Goal: Task Accomplishment & Management: Complete application form

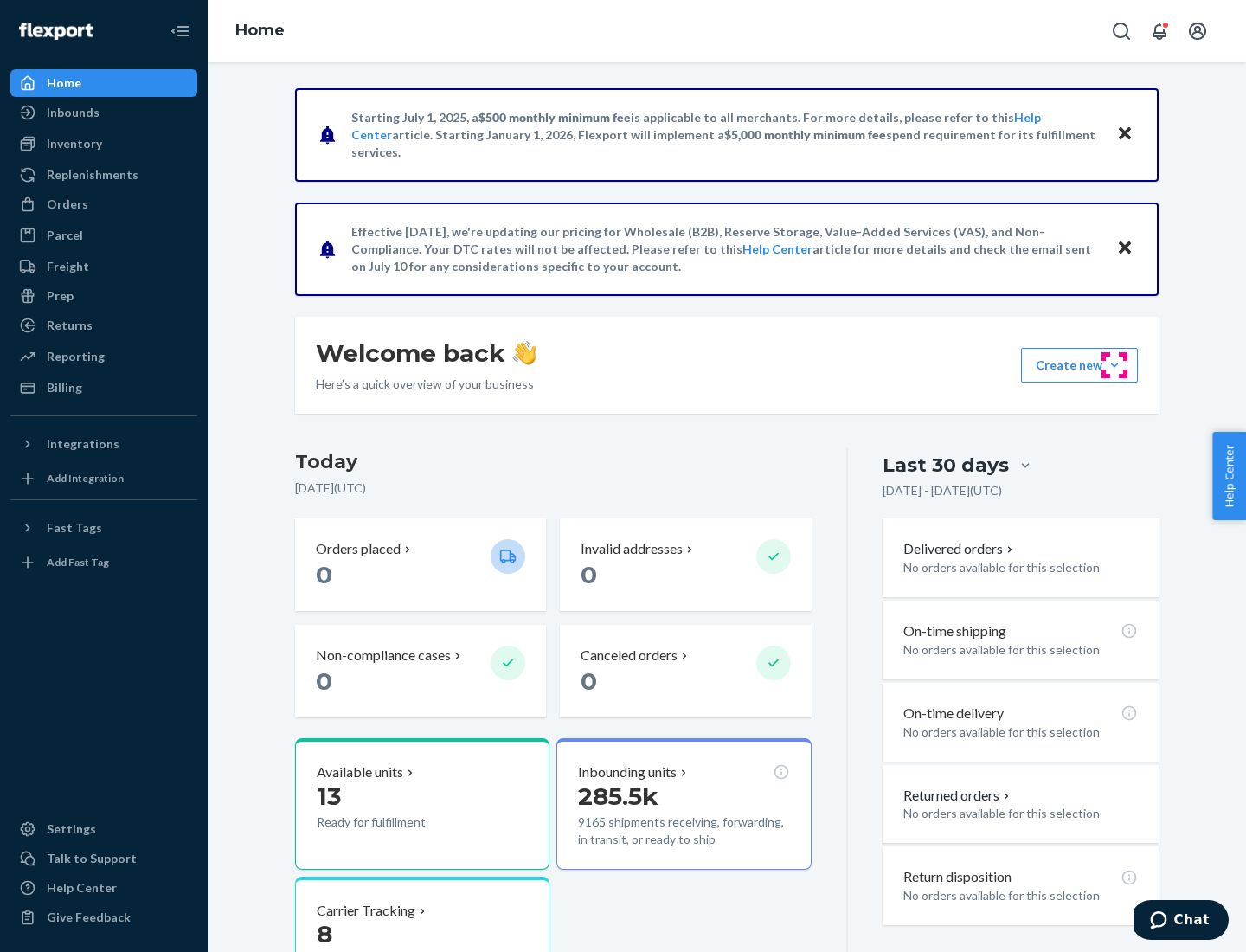
click at [1114, 365] on button "Create new Create new inbound Create new order Create new product" at bounding box center [1079, 364] width 117 height 34
click at [104, 113] on div "Inbounds" at bounding box center [104, 113] width 183 height 25
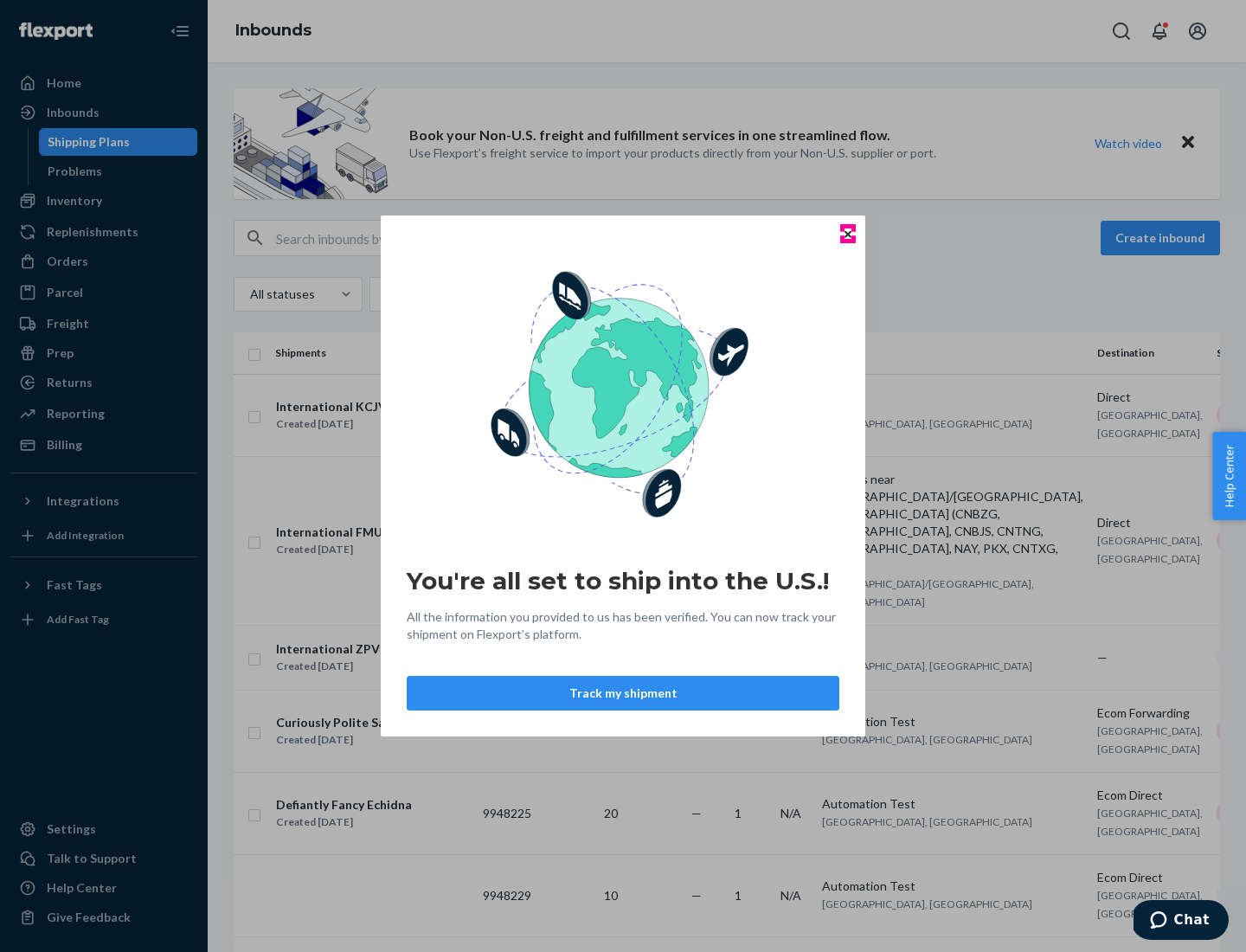
click at [847, 233] on icon "Close" at bounding box center [848, 234] width 7 height 7
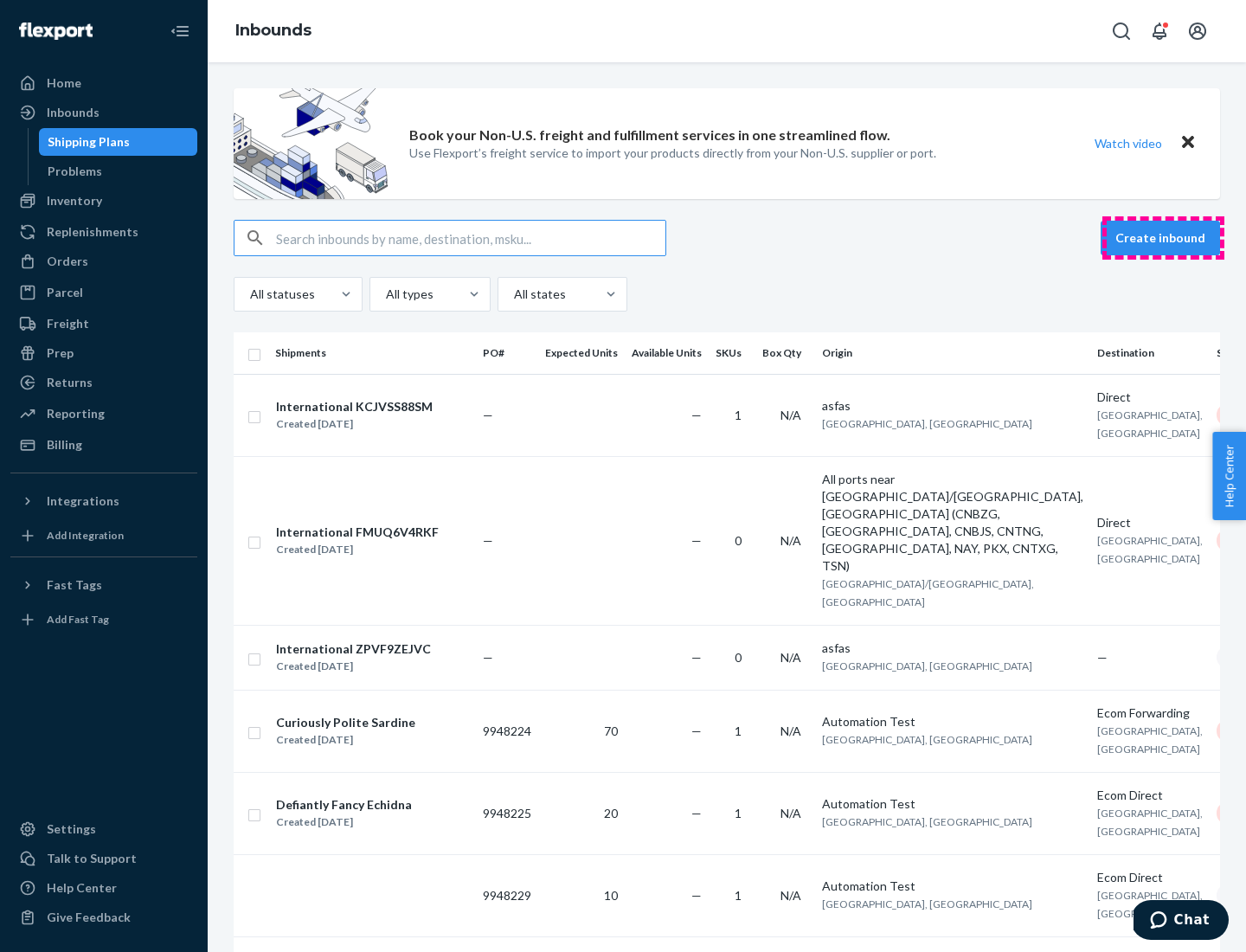
click at [1162, 238] on button "Create inbound" at bounding box center [1161, 238] width 120 height 34
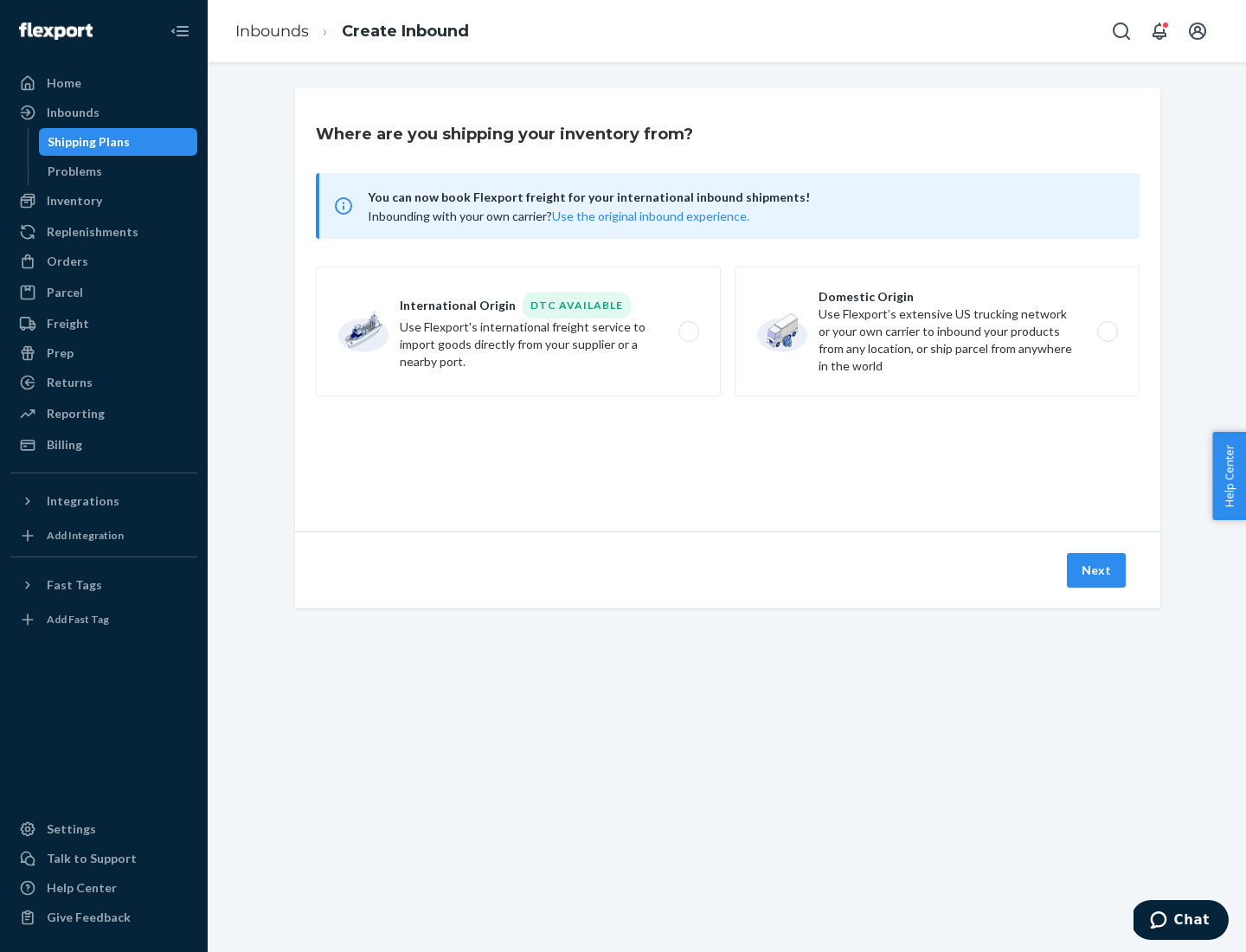
click at [937, 332] on label "Domestic Origin Use Flexport’s extensive US trucking network or your own carrie…" at bounding box center [937, 331] width 405 height 129
click at [1107, 332] on input "Domestic Origin Use Flexport’s extensive US trucking network or your own carrie…" at bounding box center [1112, 332] width 11 height 11
radio input "true"
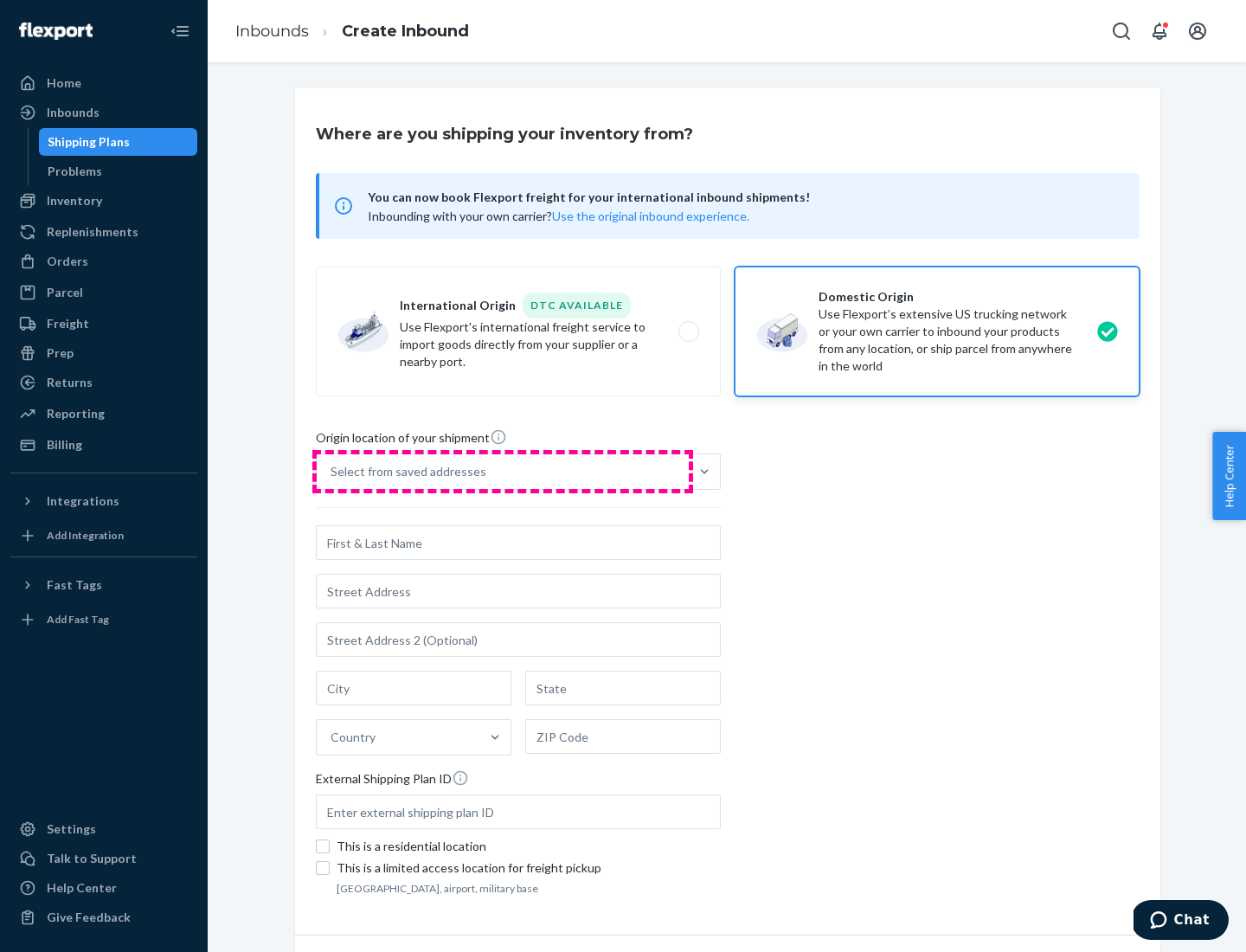
click at [502, 472] on div "Select from saved addresses" at bounding box center [502, 471] width 372 height 34
click at [333, 472] on input "Select from saved addresses" at bounding box center [332, 472] width 2 height 18
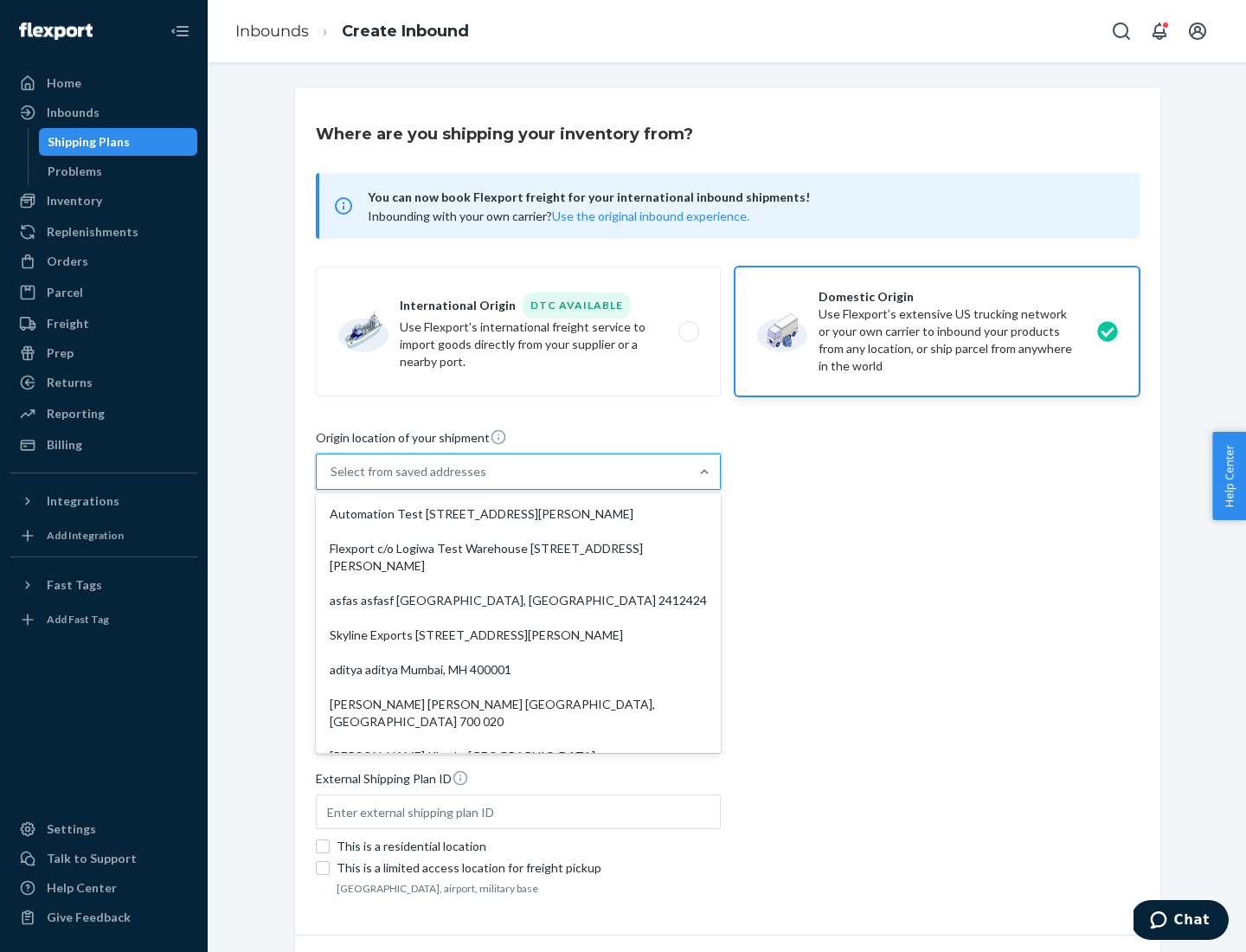
scroll to position [7, 0]
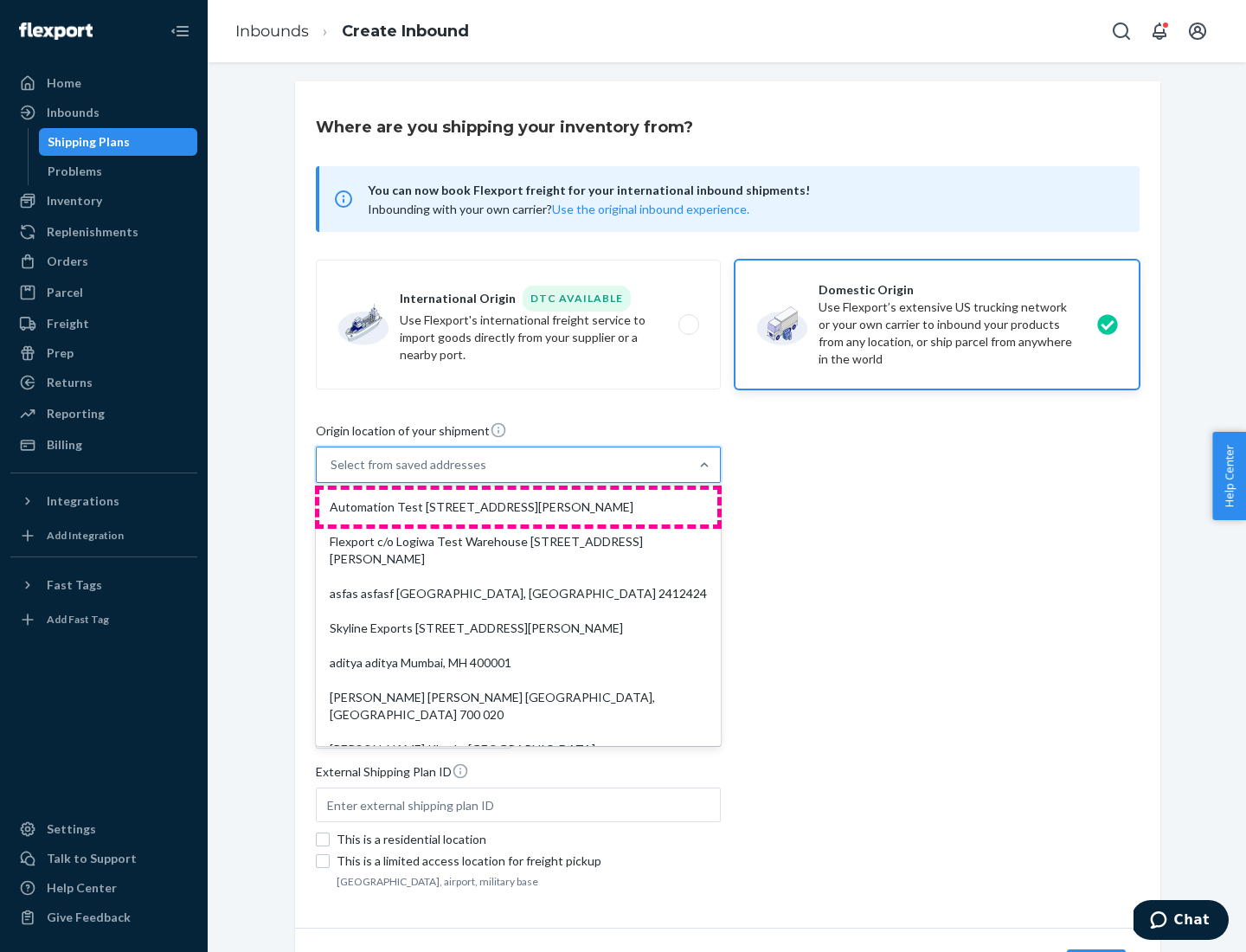
click at [518, 507] on div "Automation Test [STREET_ADDRESS][PERSON_NAME]" at bounding box center [518, 507] width 398 height 34
click at [333, 473] on input "option Automation Test [STREET_ADDRESS][PERSON_NAME]. 9 results available. Use …" at bounding box center [332, 465] width 2 height 18
type input "Automation Test"
type input "9th Floor"
type input "[GEOGRAPHIC_DATA]"
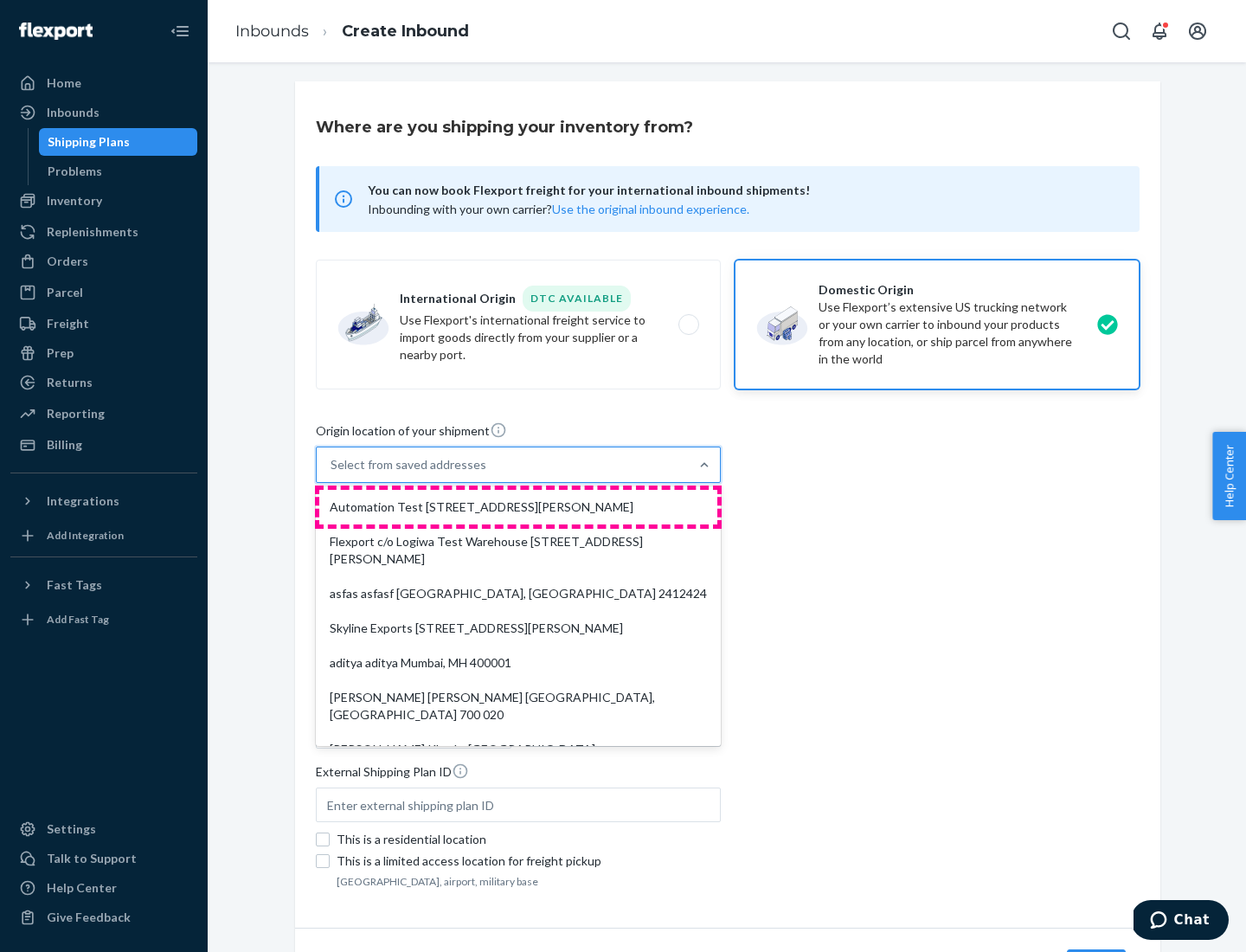
type input "CA"
type input "94104"
type input "[STREET_ADDRESS][PERSON_NAME]"
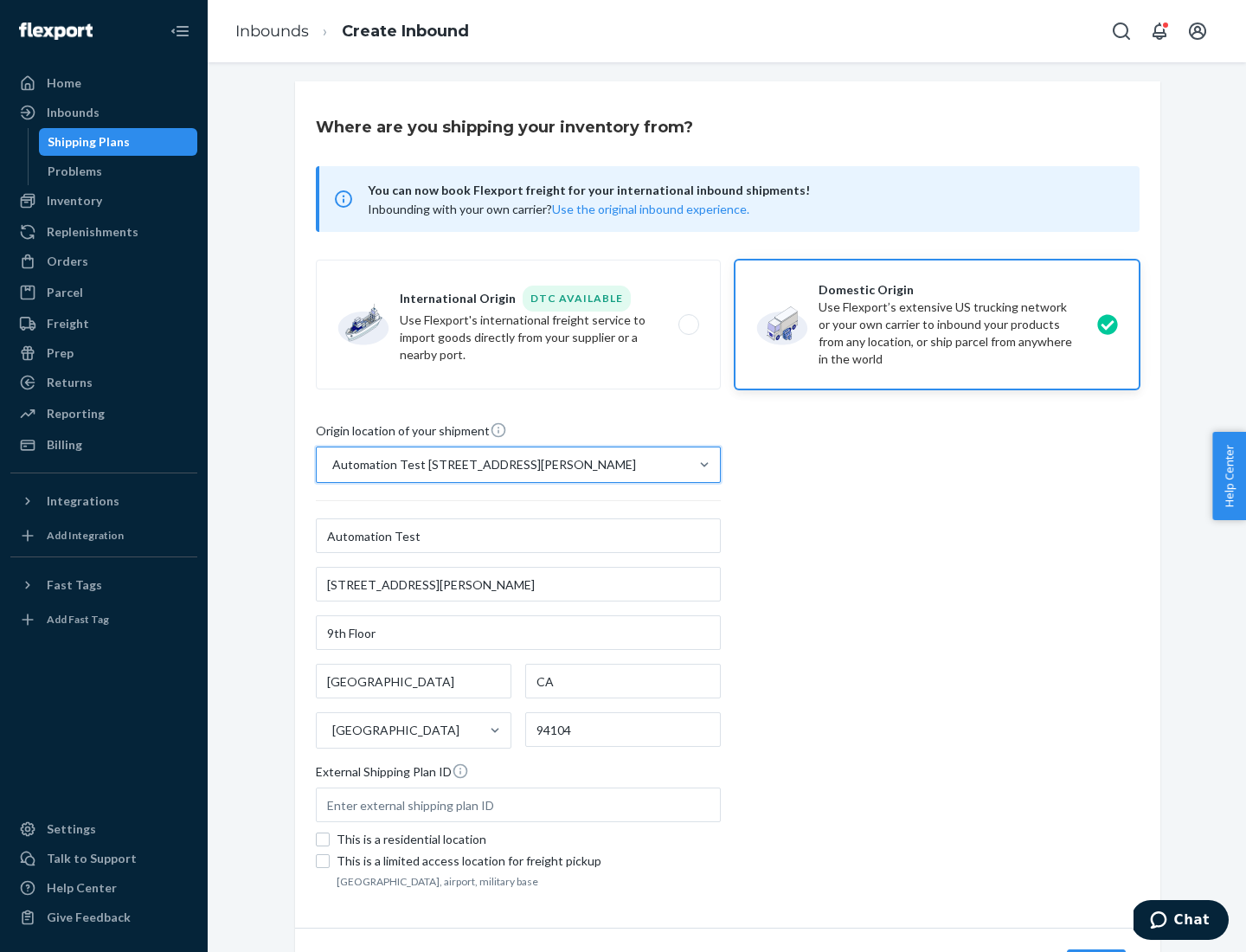
scroll to position [101, 0]
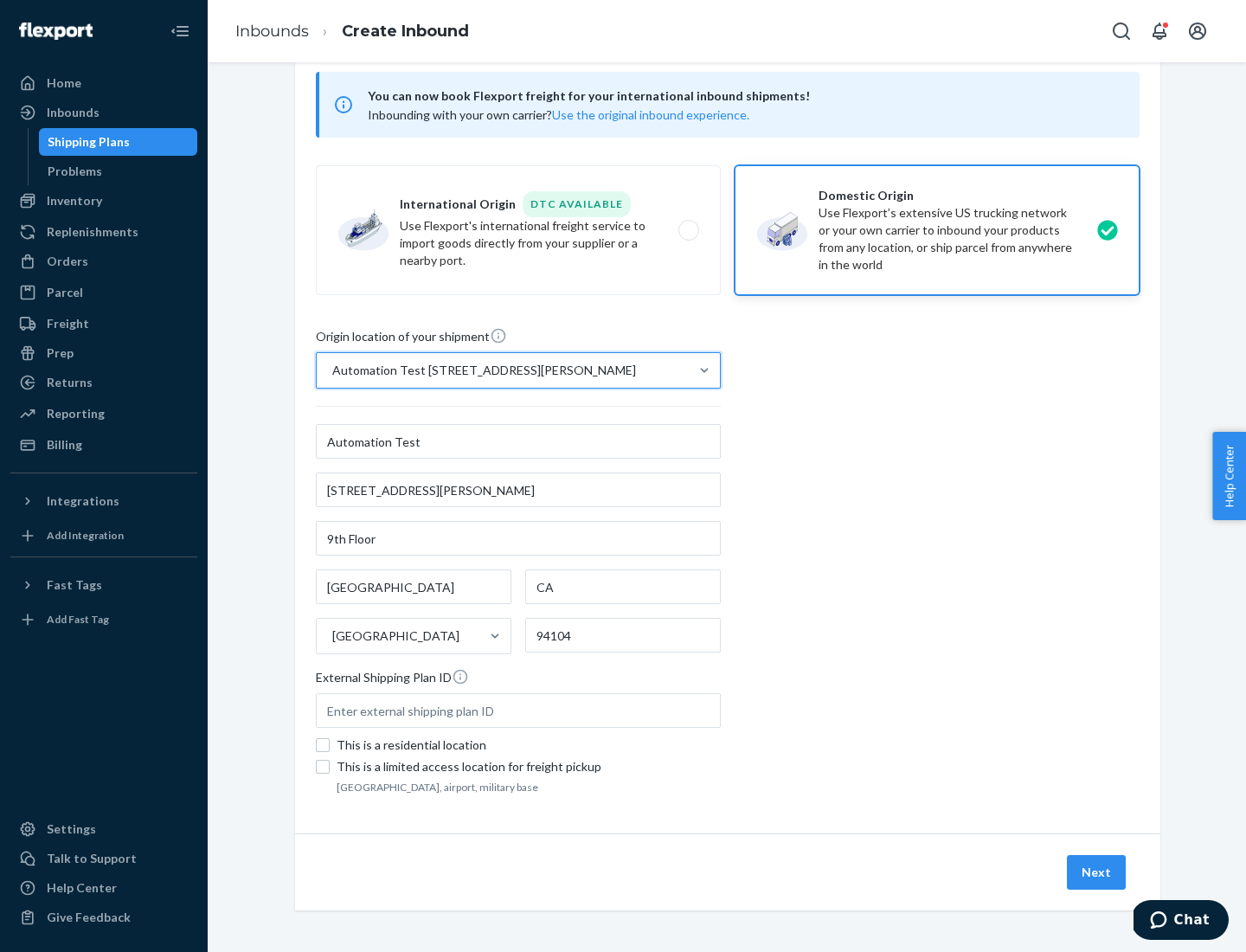
click at [1097, 872] on button "Next" at bounding box center [1096, 871] width 59 height 34
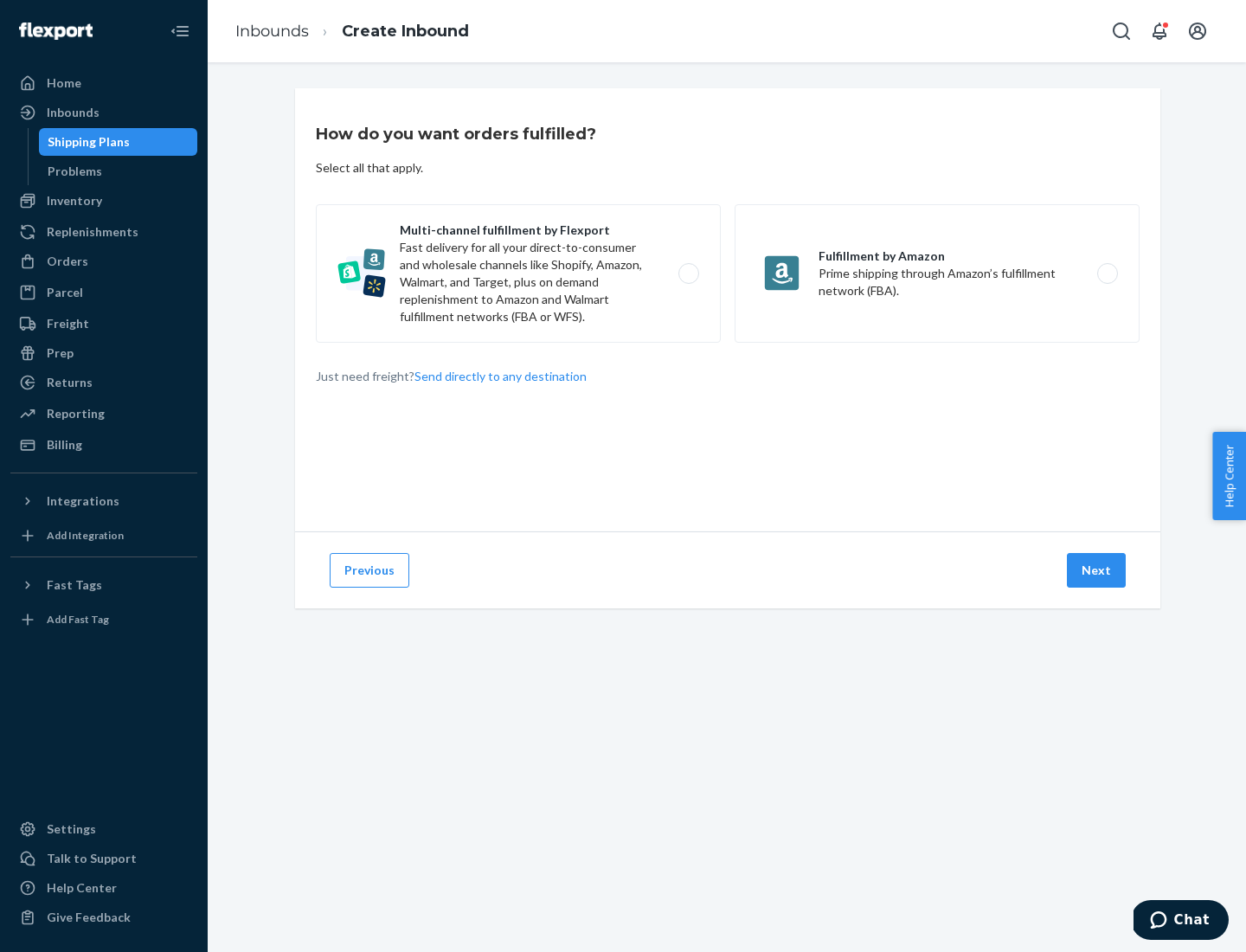
click at [518, 274] on label "Multi-channel fulfillment by Flexport Fast delivery for all your direct-to-cons…" at bounding box center [518, 273] width 405 height 138
click at [688, 274] on input "Multi-channel fulfillment by Flexport Fast delivery for all your direct-to-cons…" at bounding box center [693, 274] width 11 height 11
radio input "true"
click at [1097, 570] on button "Next" at bounding box center [1096, 569] width 59 height 34
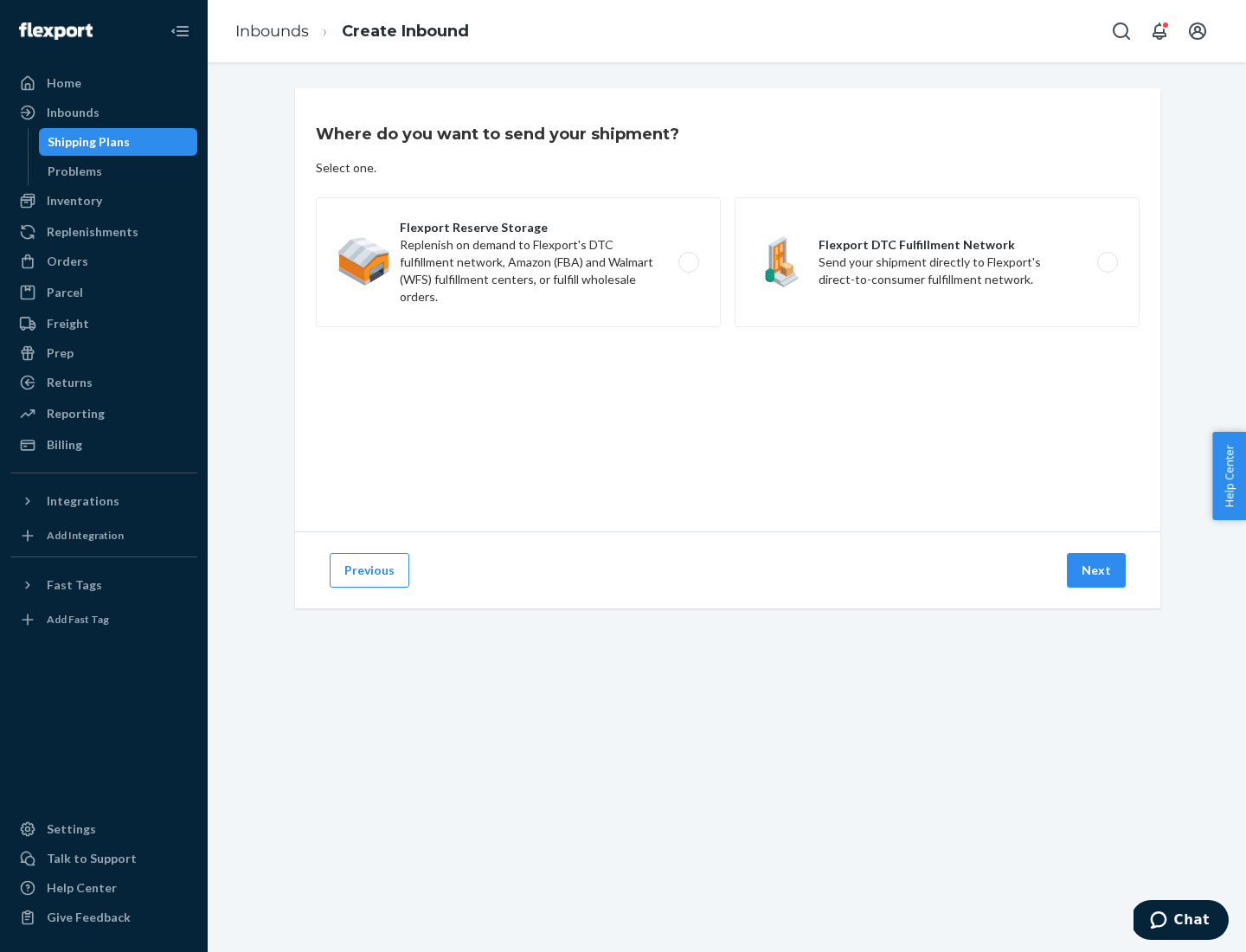
click at [518, 262] on label "Flexport Reserve Storage Replenish on demand to Flexport's DTC fulfillment netw…" at bounding box center [518, 261] width 405 height 129
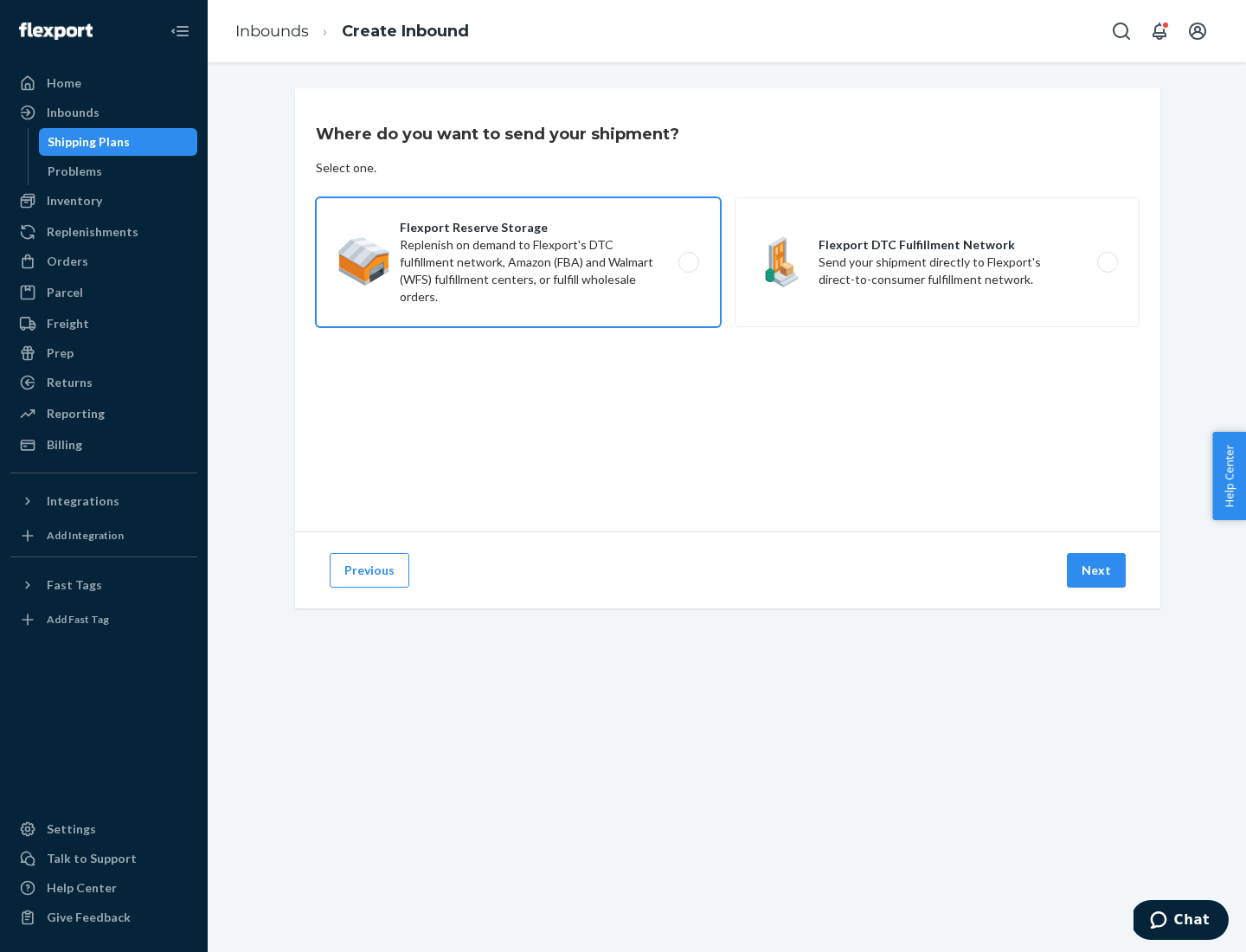
click at [688, 262] on input "Flexport Reserve Storage Replenish on demand to Flexport's DTC fulfillment netw…" at bounding box center [693, 262] width 11 height 11
radio input "true"
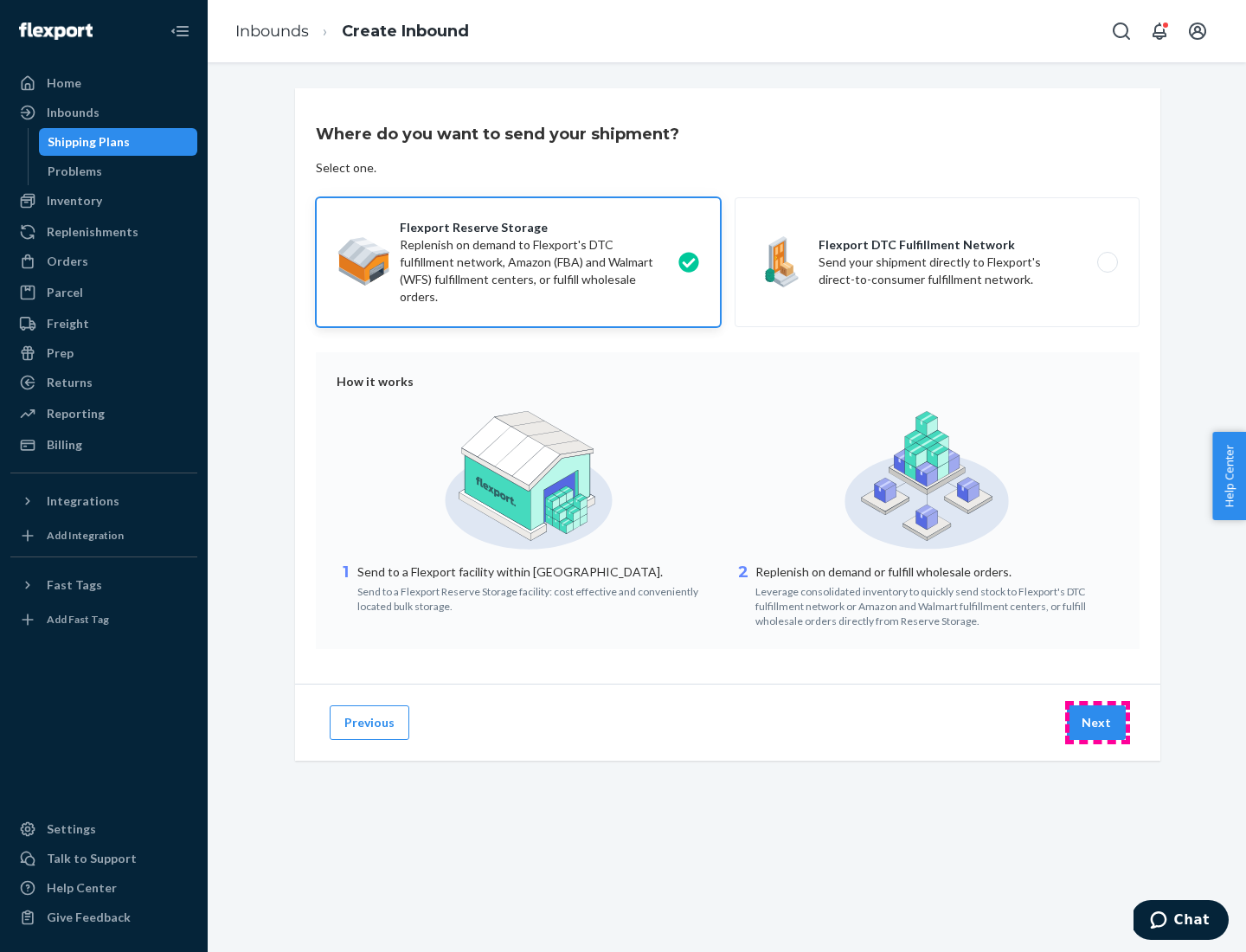
click at [1097, 722] on button "Next" at bounding box center [1096, 721] width 59 height 34
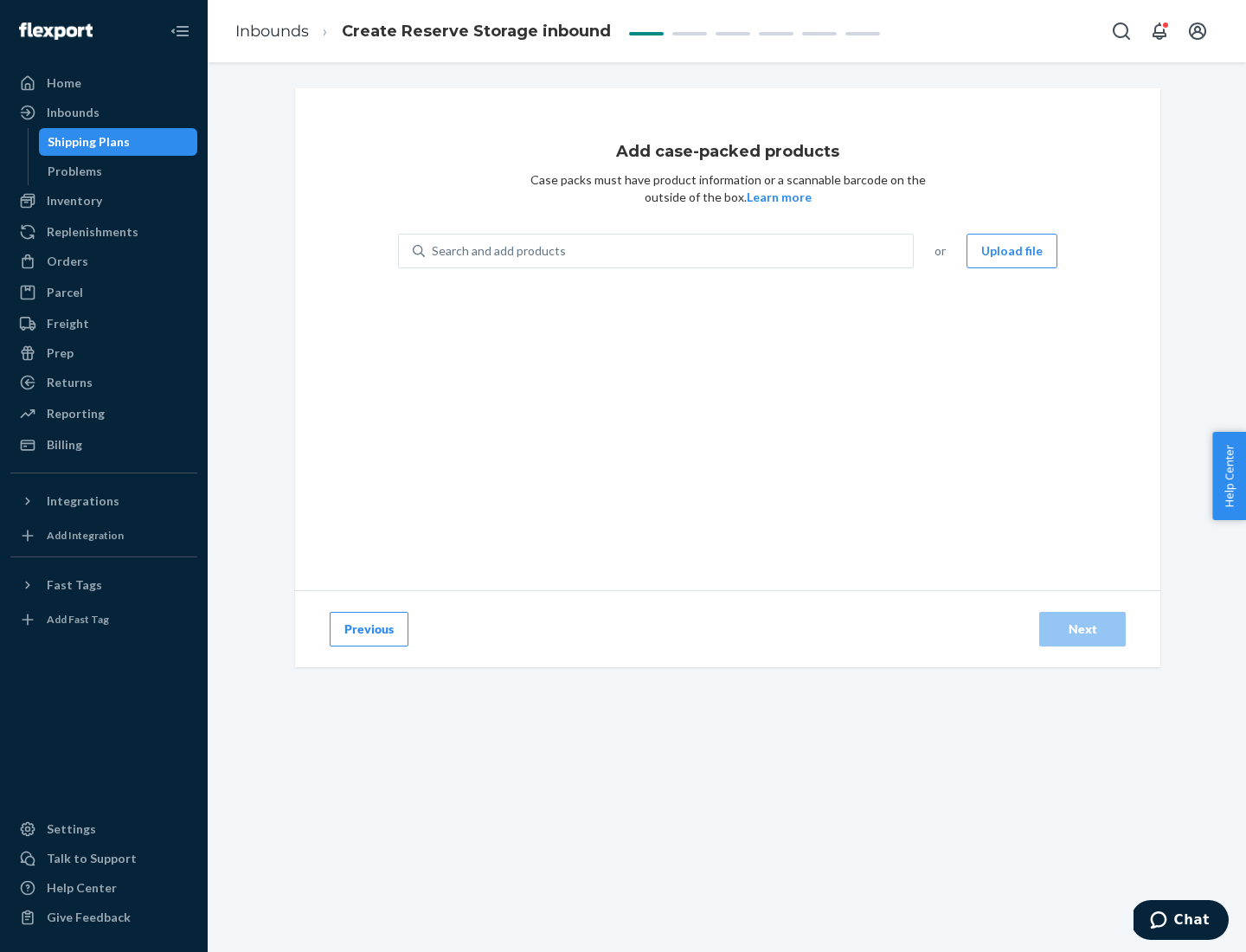
click at [670, 251] on div "Search and add products" at bounding box center [669, 250] width 488 height 31
click at [434, 251] on input "Search and add products" at bounding box center [433, 251] width 2 height 18
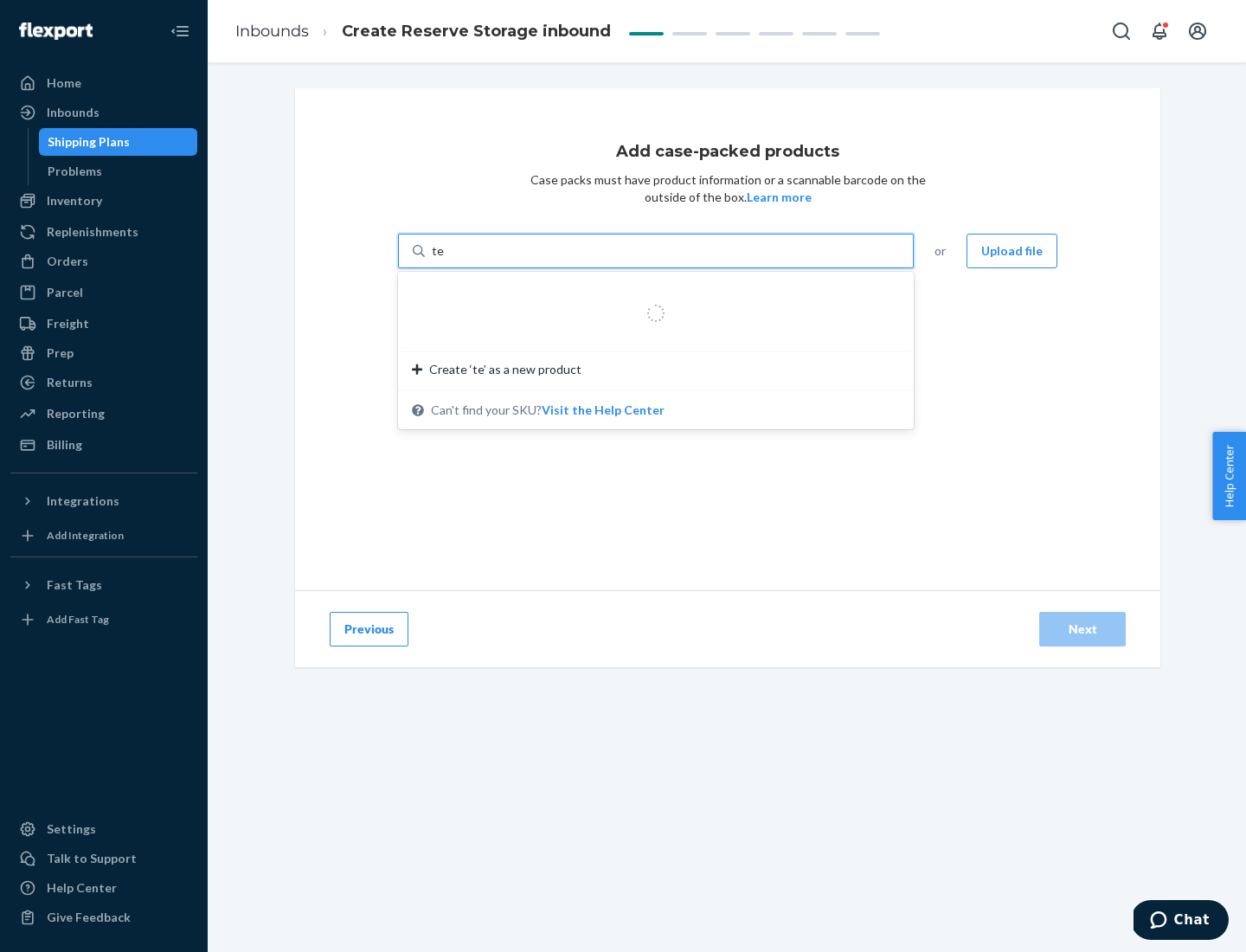
type input "test-syn"
click at [649, 292] on div "test - syn - test" at bounding box center [649, 293] width 474 height 18
click at [477, 260] on input "test-syn" at bounding box center [454, 251] width 45 height 18
type input "1"
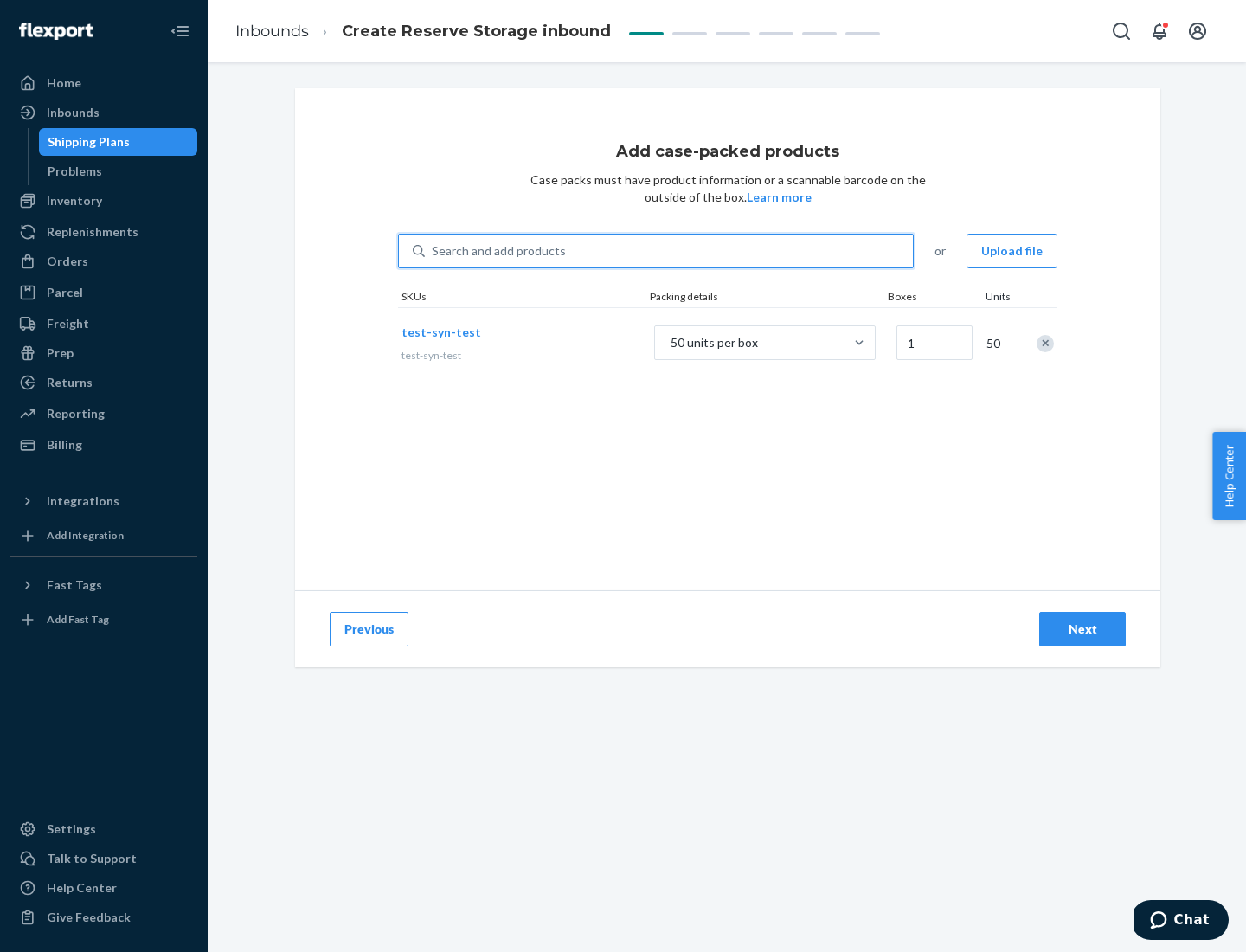
click at [1082, 629] on div "Next" at bounding box center [1082, 629] width 57 height 18
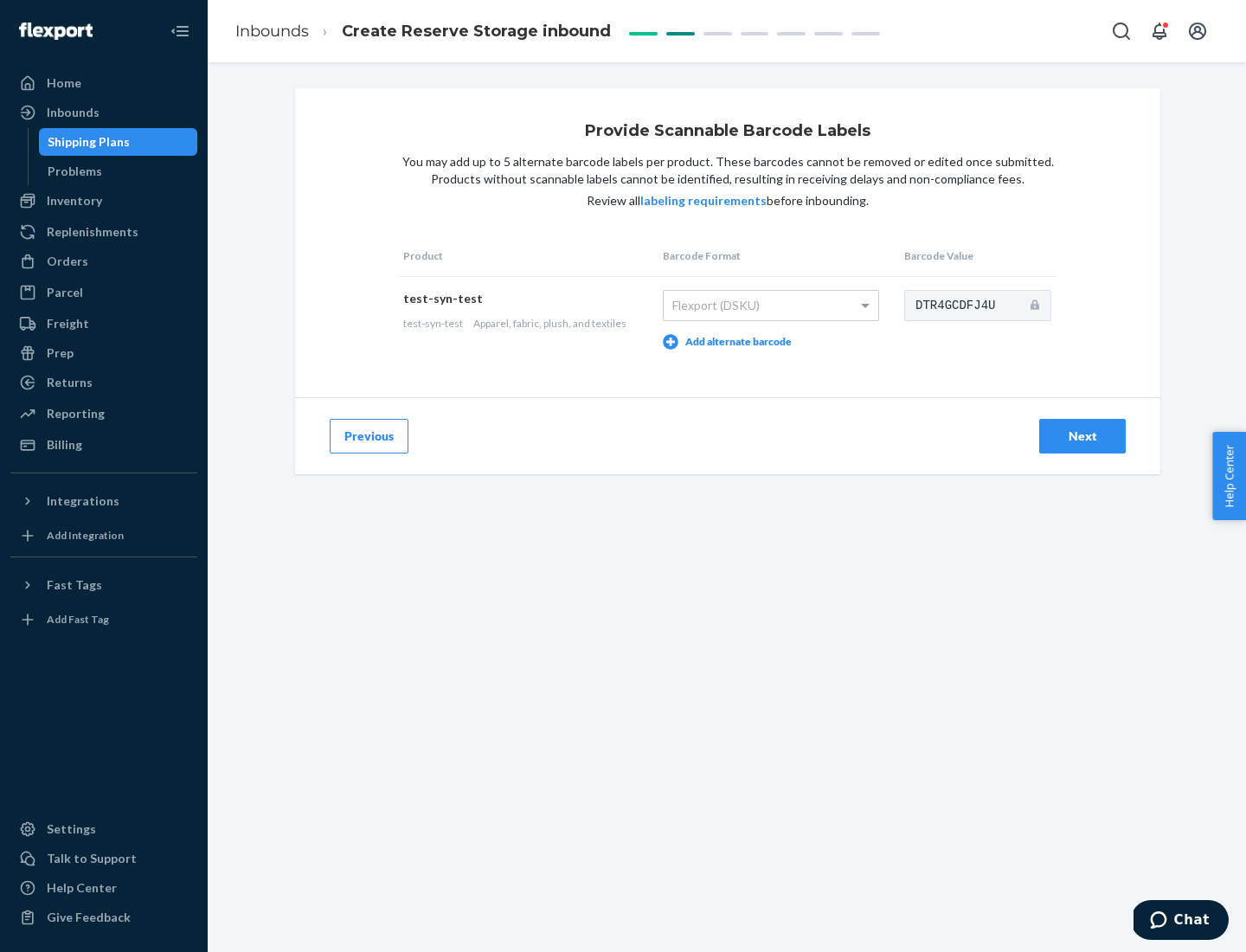
click at [1082, 436] on div "Next" at bounding box center [1082, 436] width 57 height 18
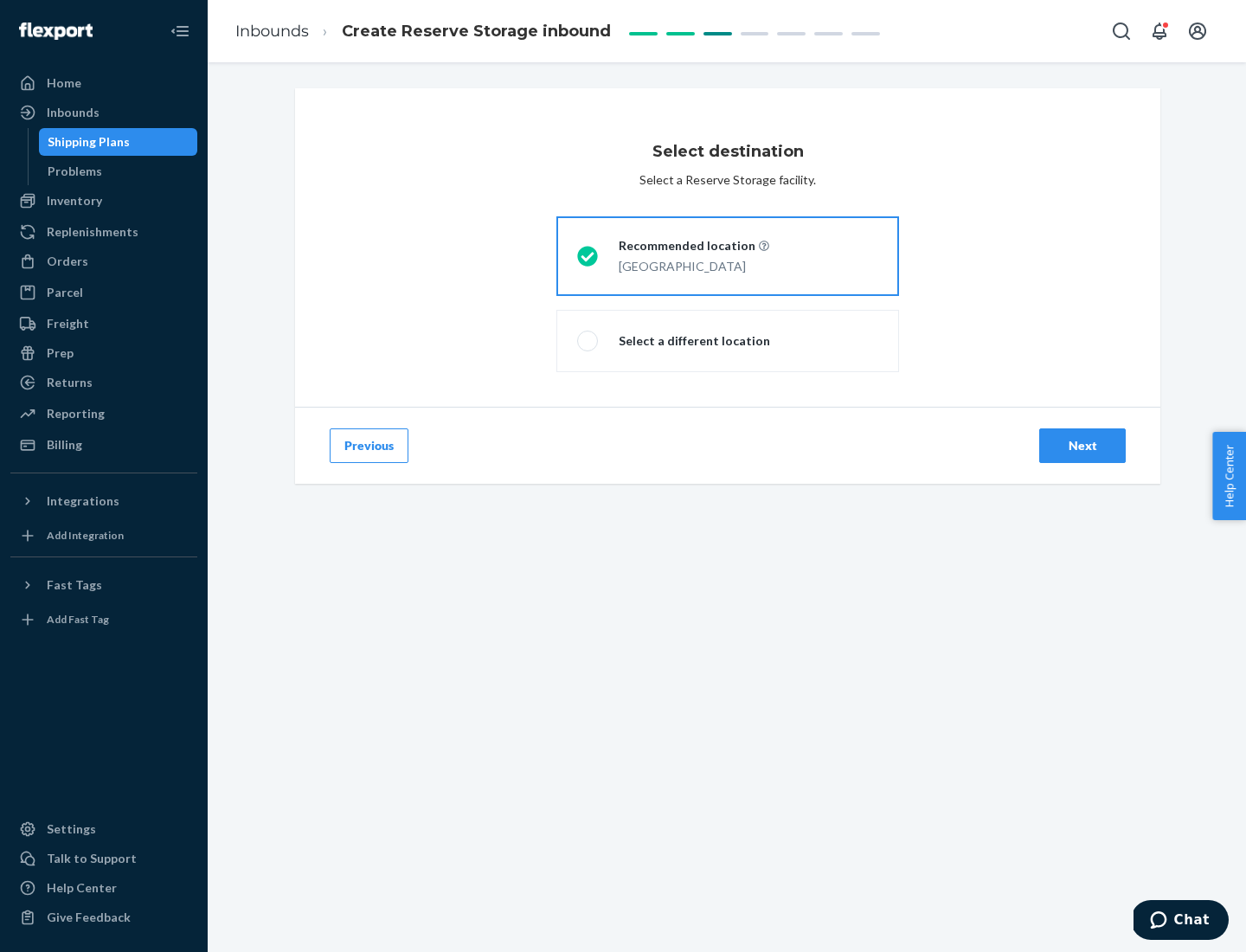
click at [1082, 445] on div "Next" at bounding box center [1082, 446] width 57 height 18
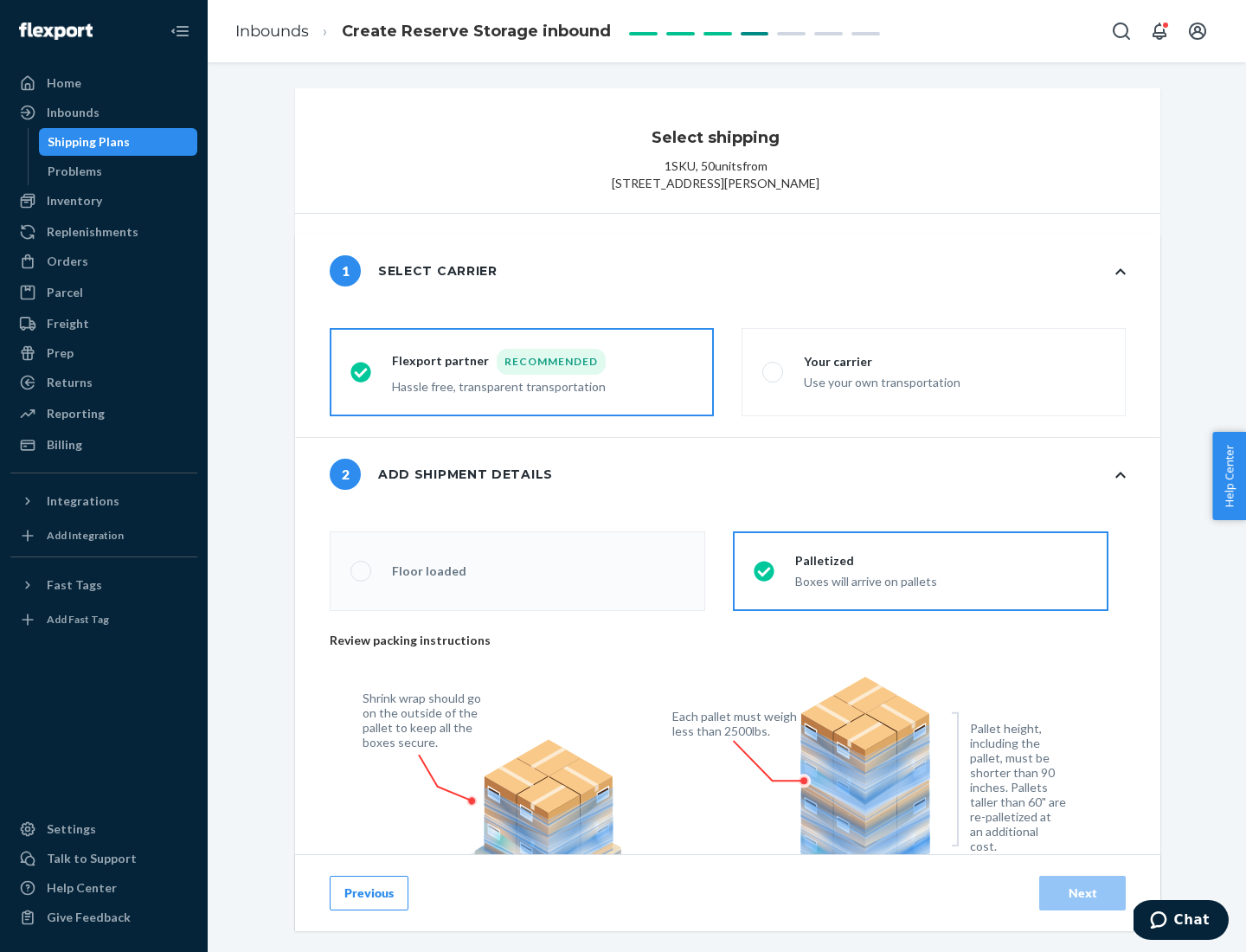
radio input "false"
type input "1"
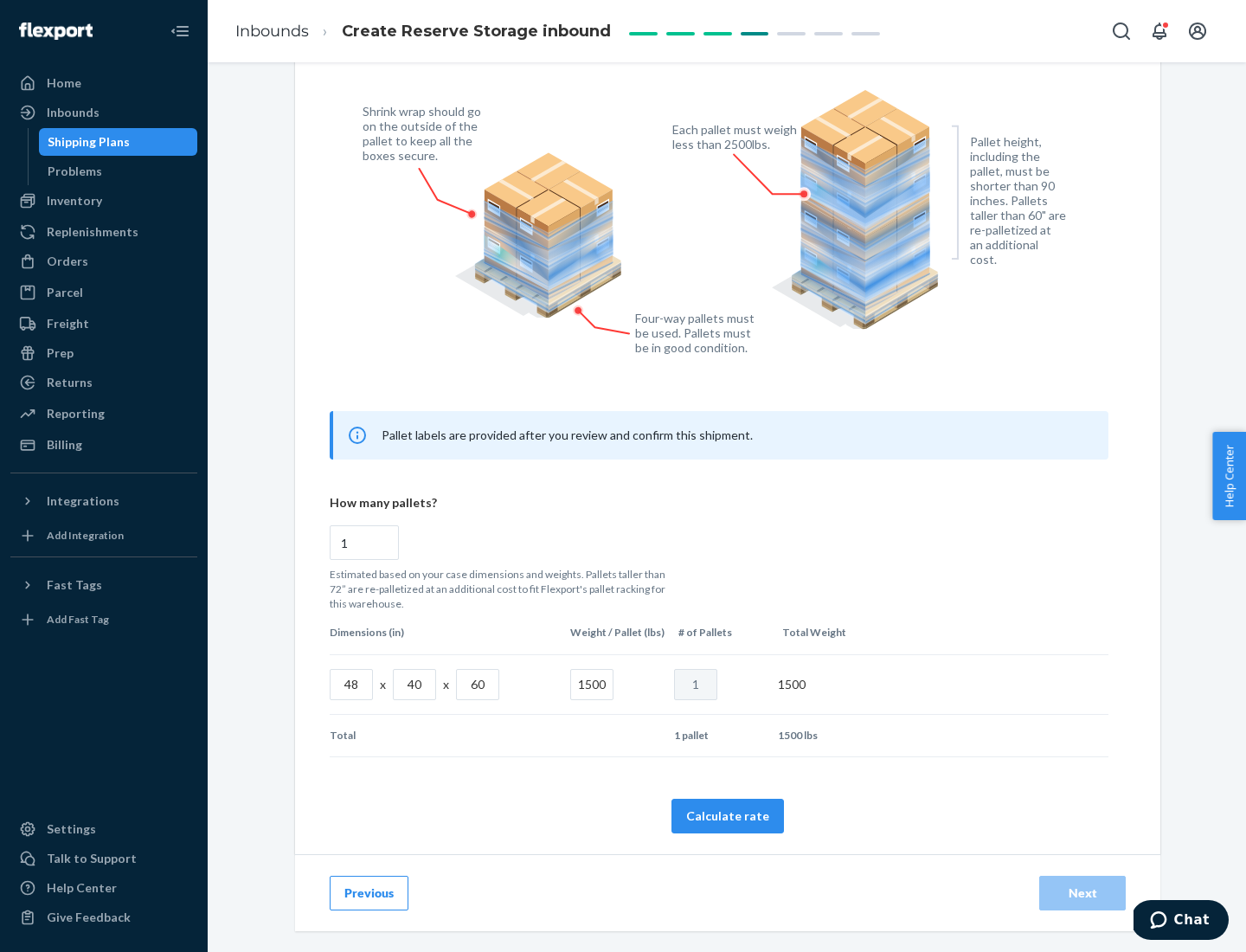
click at [728, 815] on button "Calculate rate" at bounding box center [728, 816] width 113 height 34
radio input "false"
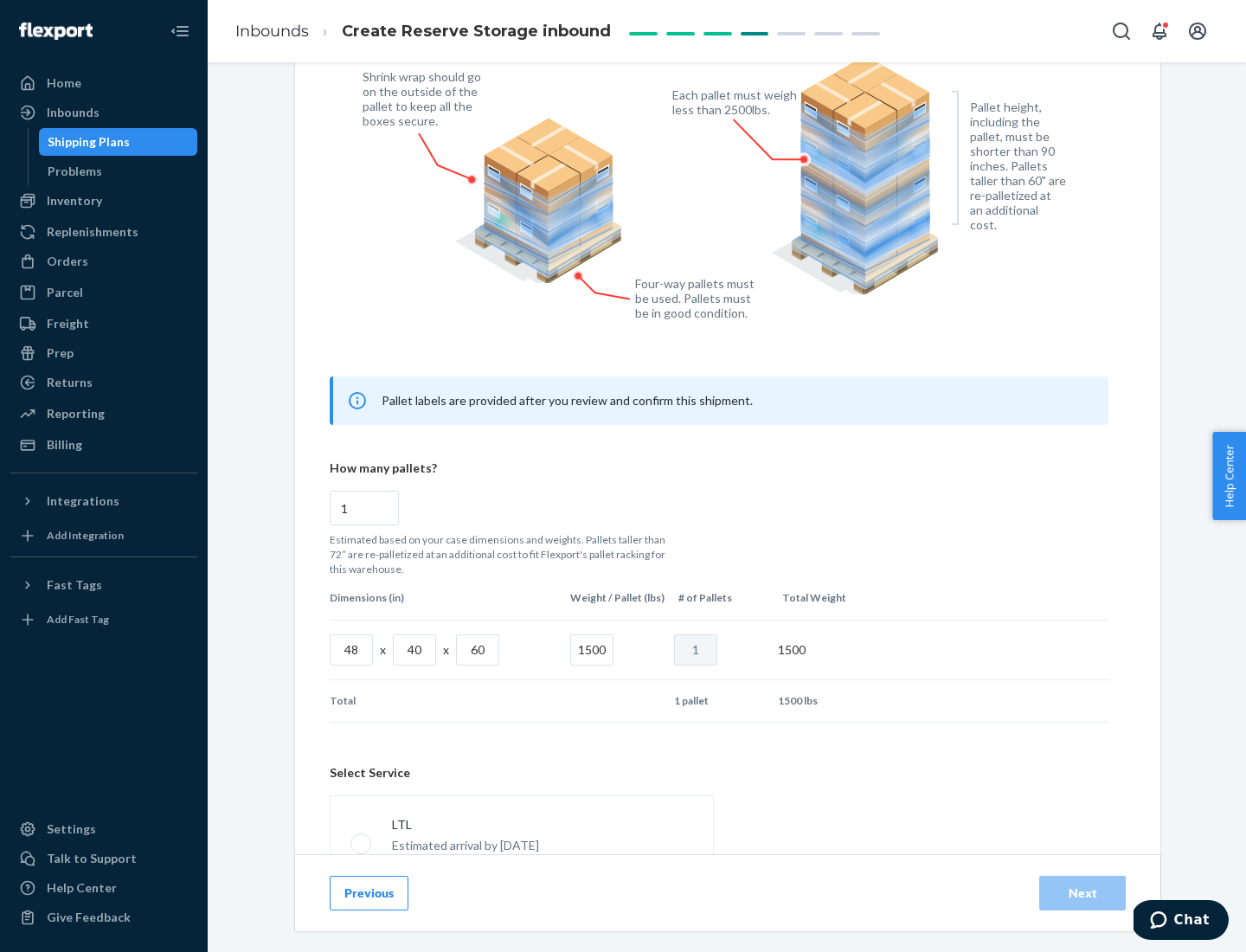
scroll to position [765, 0]
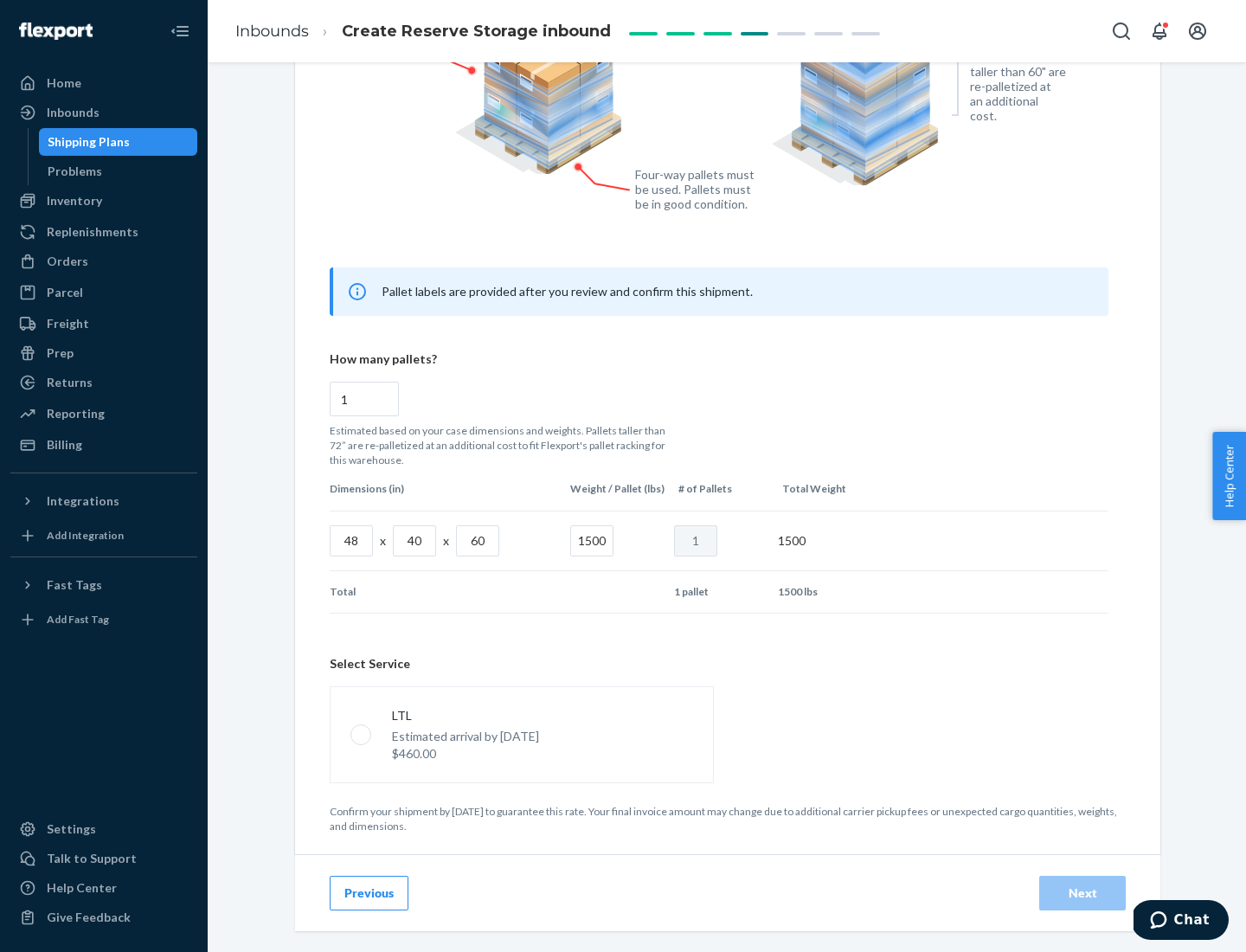
click at [521, 734] on p "Estimated arrival by [DATE]" at bounding box center [465, 736] width 147 height 18
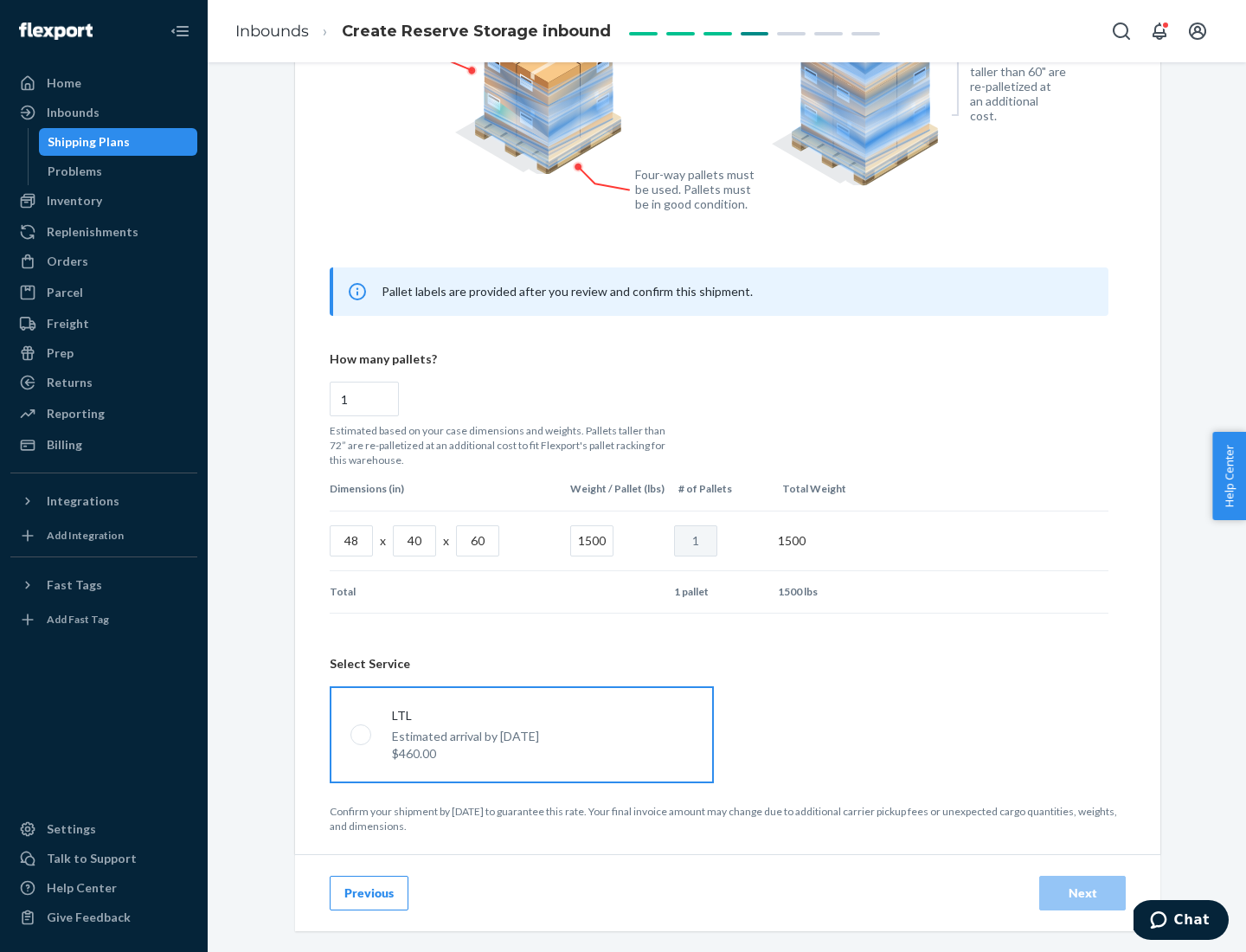
click at [362, 734] on input "LTL Estimated arrival by [DATE] $460.00" at bounding box center [355, 734] width 11 height 11
radio input "true"
radio input "false"
click at [1082, 892] on div "Next" at bounding box center [1082, 893] width 57 height 18
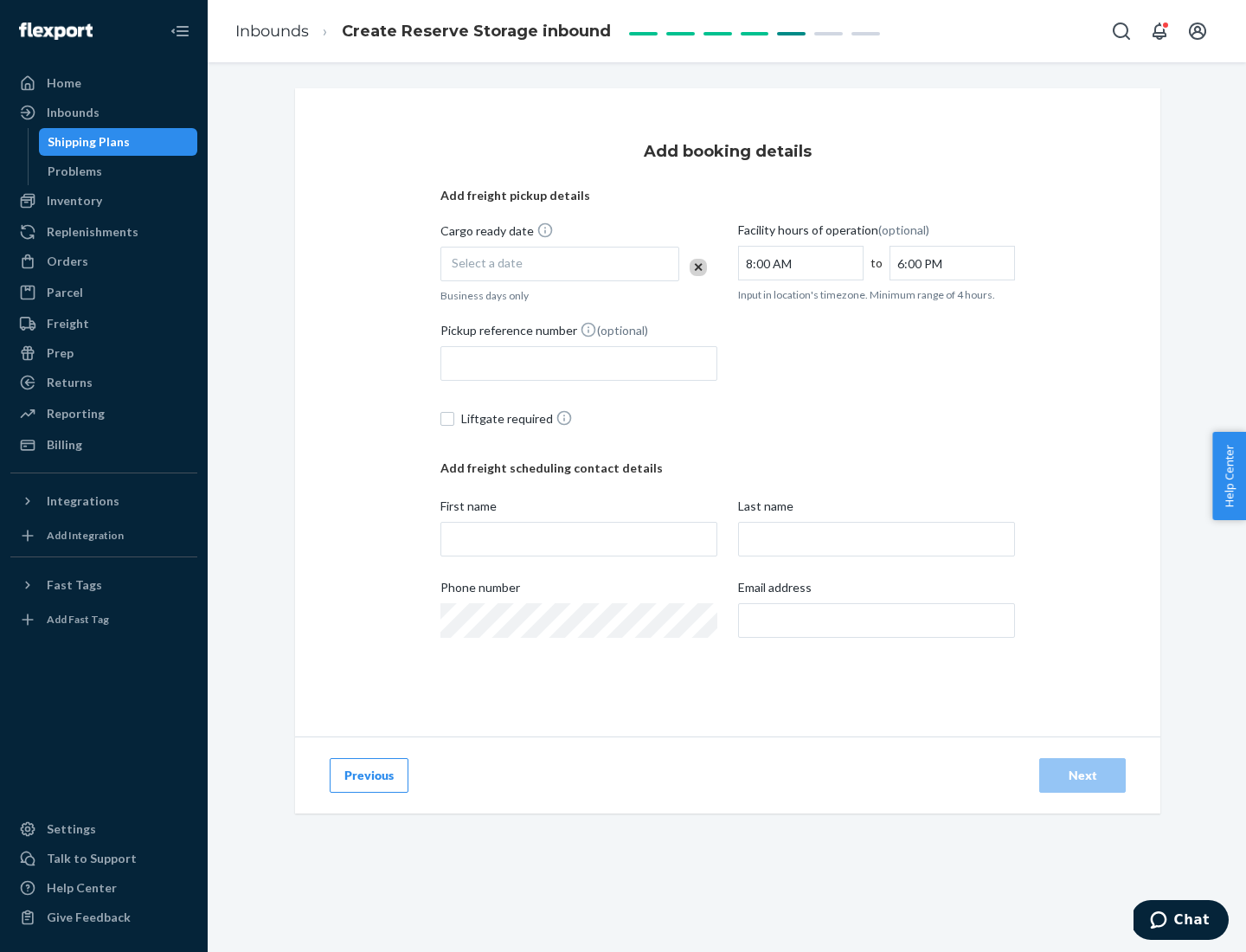
click at [560, 264] on div "Select a date" at bounding box center [559, 263] width 238 height 34
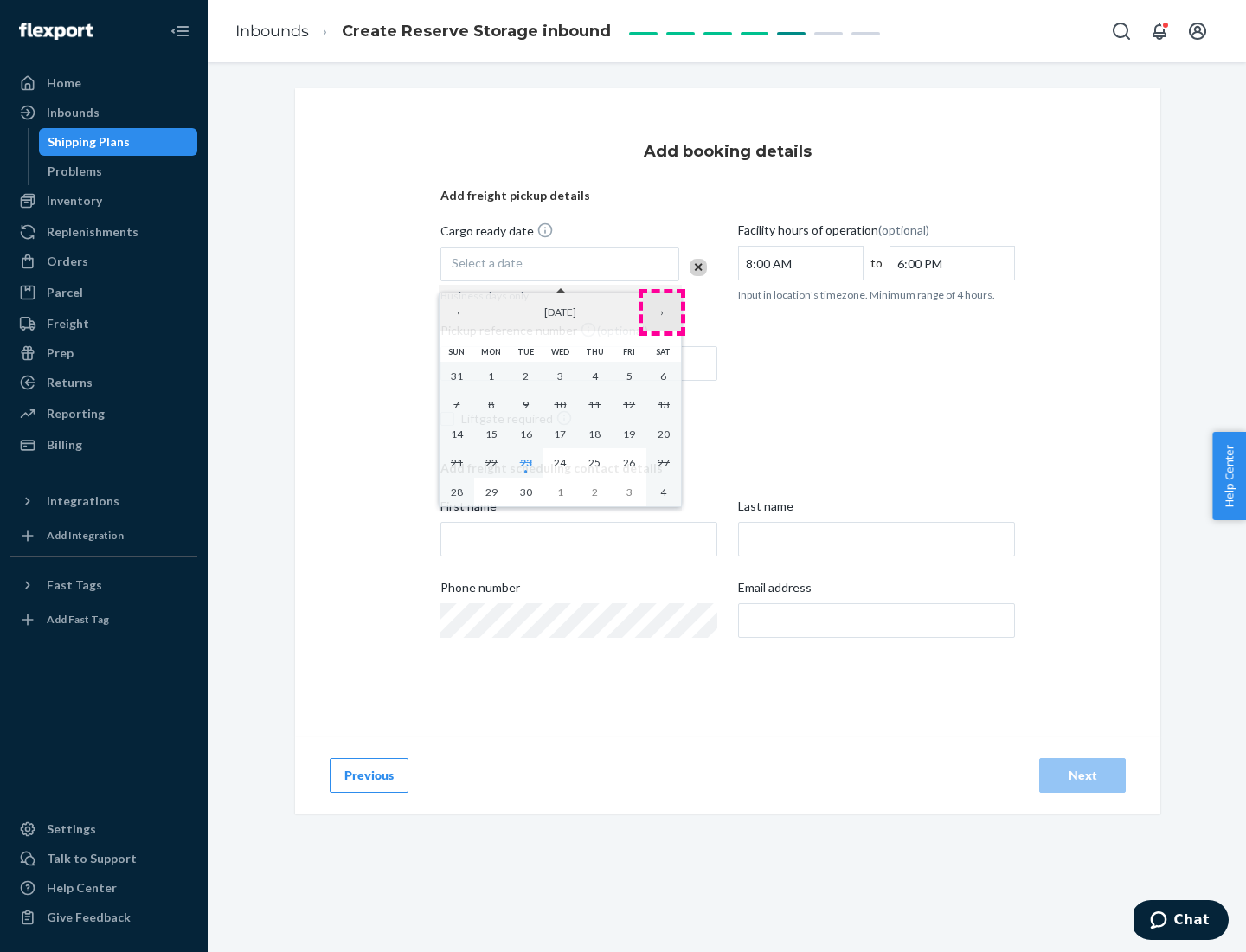
click at [662, 312] on button "›" at bounding box center [662, 311] width 38 height 38
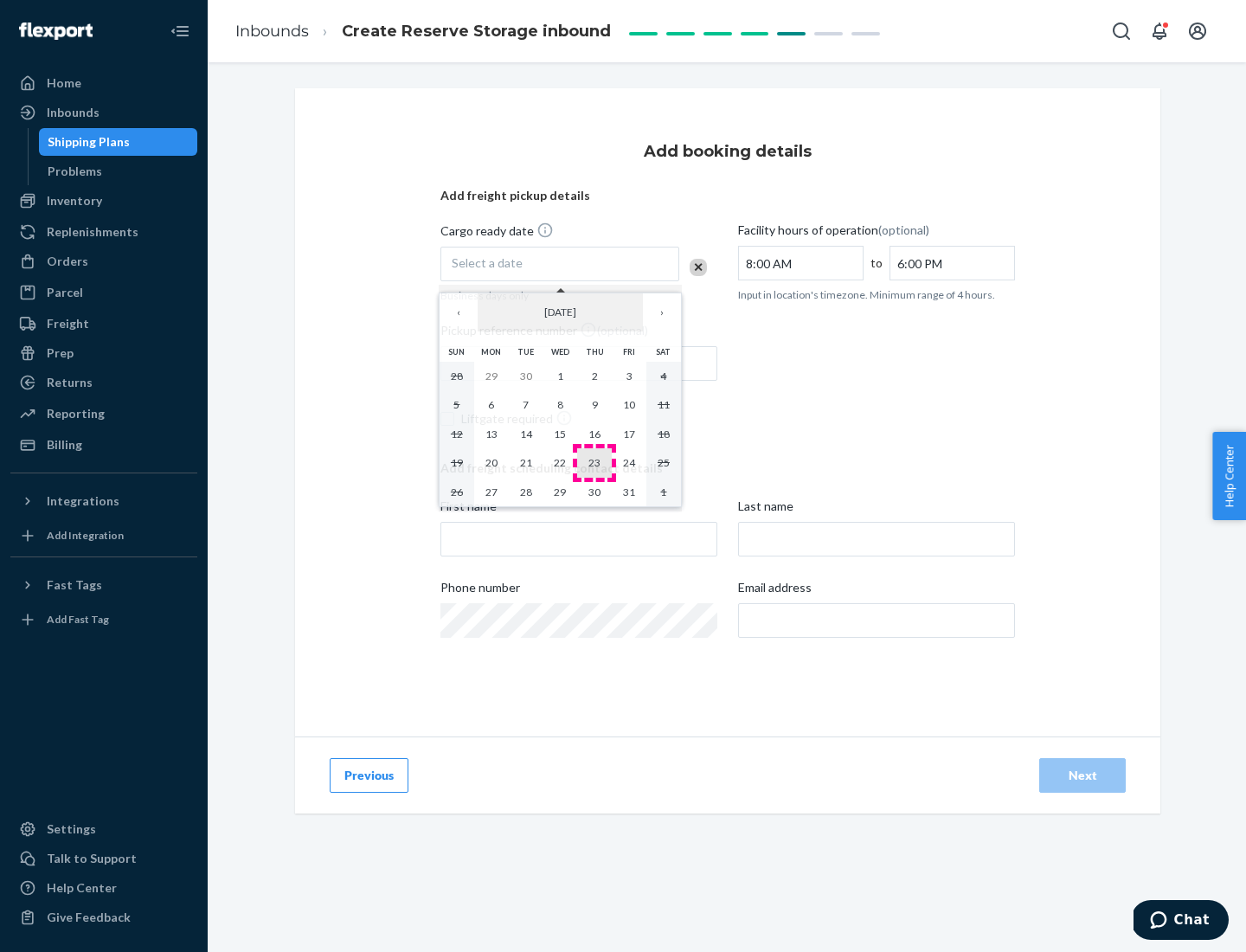
click at [594, 462] on abbr "23" at bounding box center [595, 462] width 12 height 13
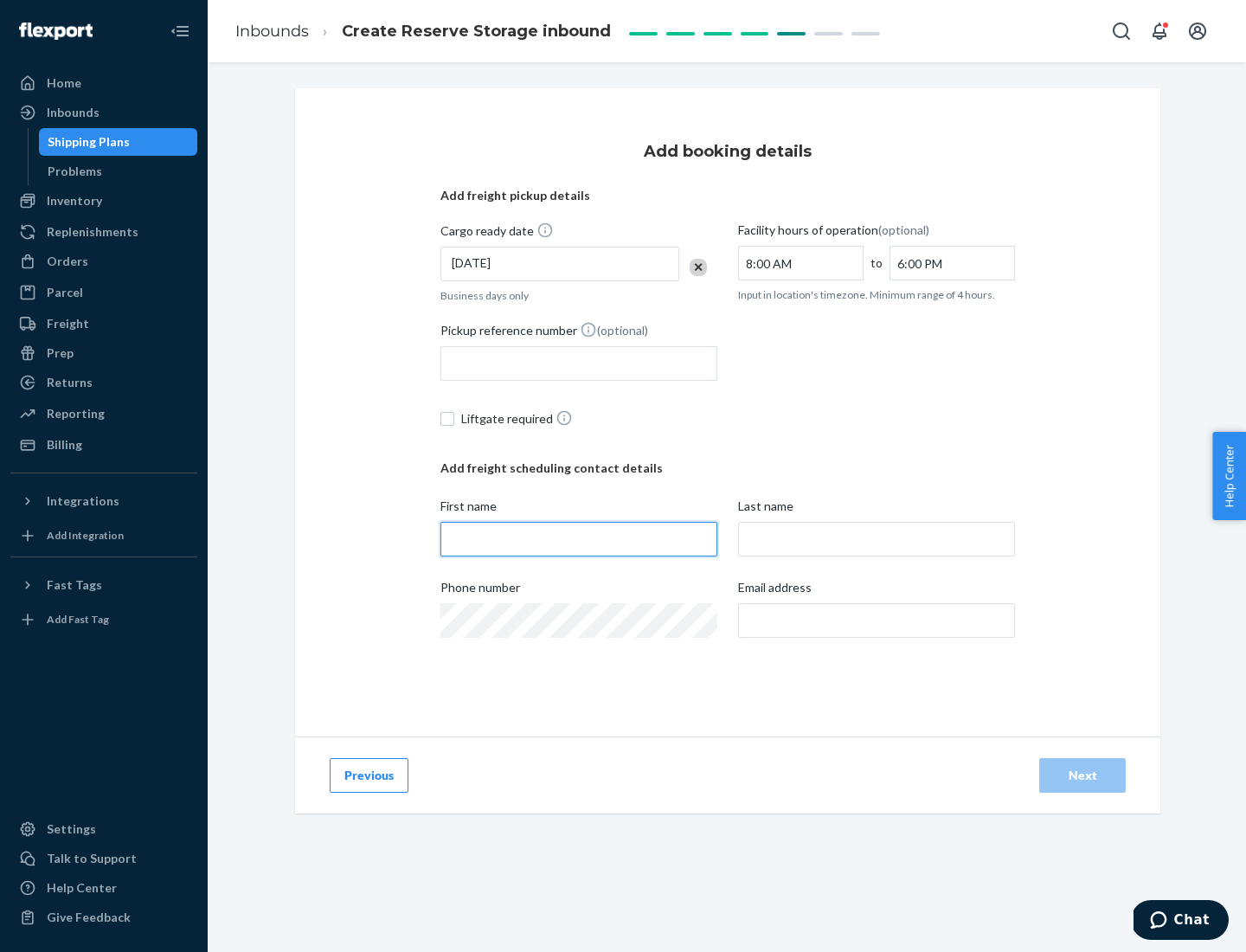
click at [579, 539] on input "First name" at bounding box center [578, 538] width 277 height 34
type input "[PERSON_NAME]"
click at [876, 539] on input "Last name" at bounding box center [876, 538] width 277 height 34
type input "Doe"
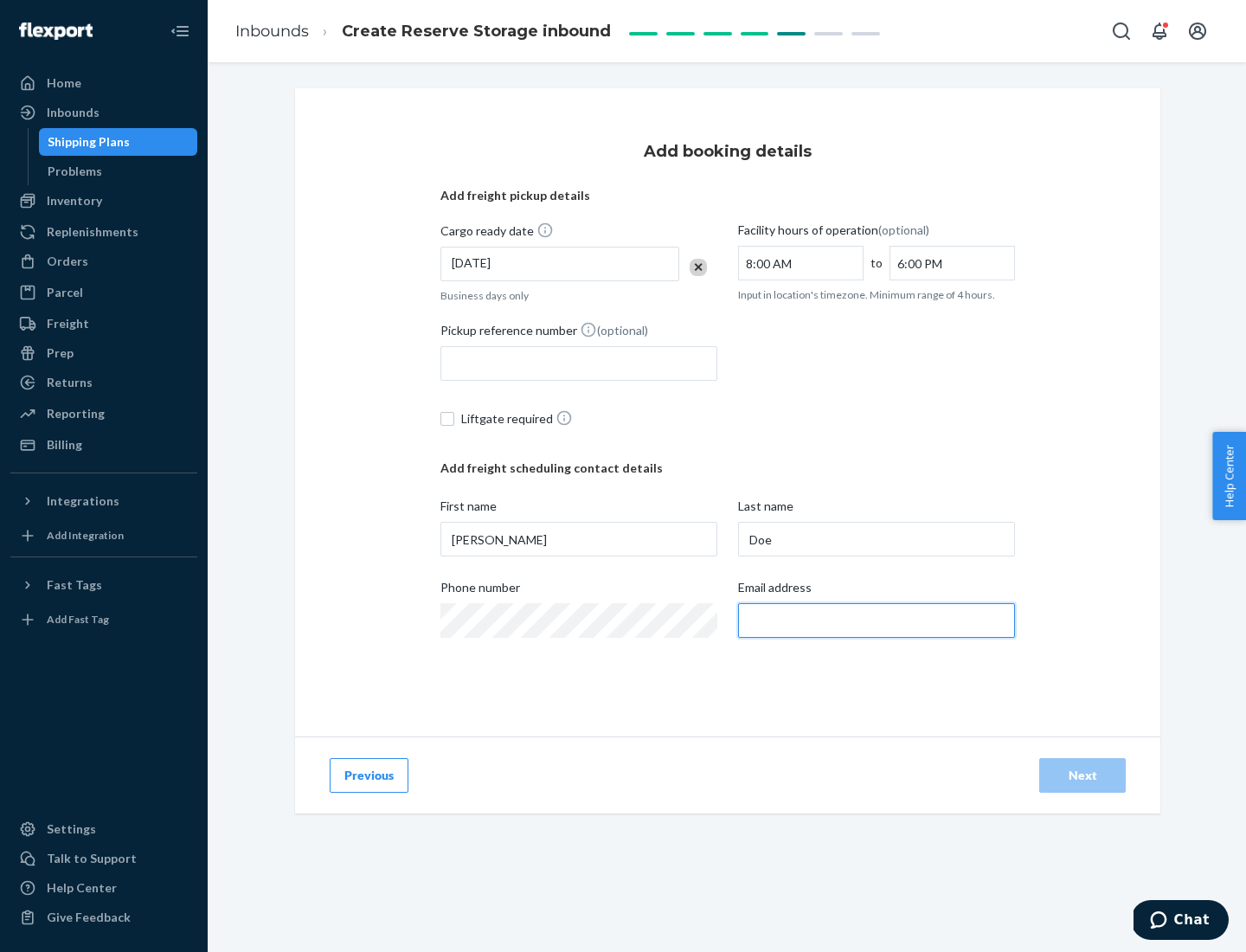
click at [876, 620] on input "Email address" at bounding box center [876, 619] width 277 height 34
type input "[EMAIL_ADDRESS][DOMAIN_NAME]"
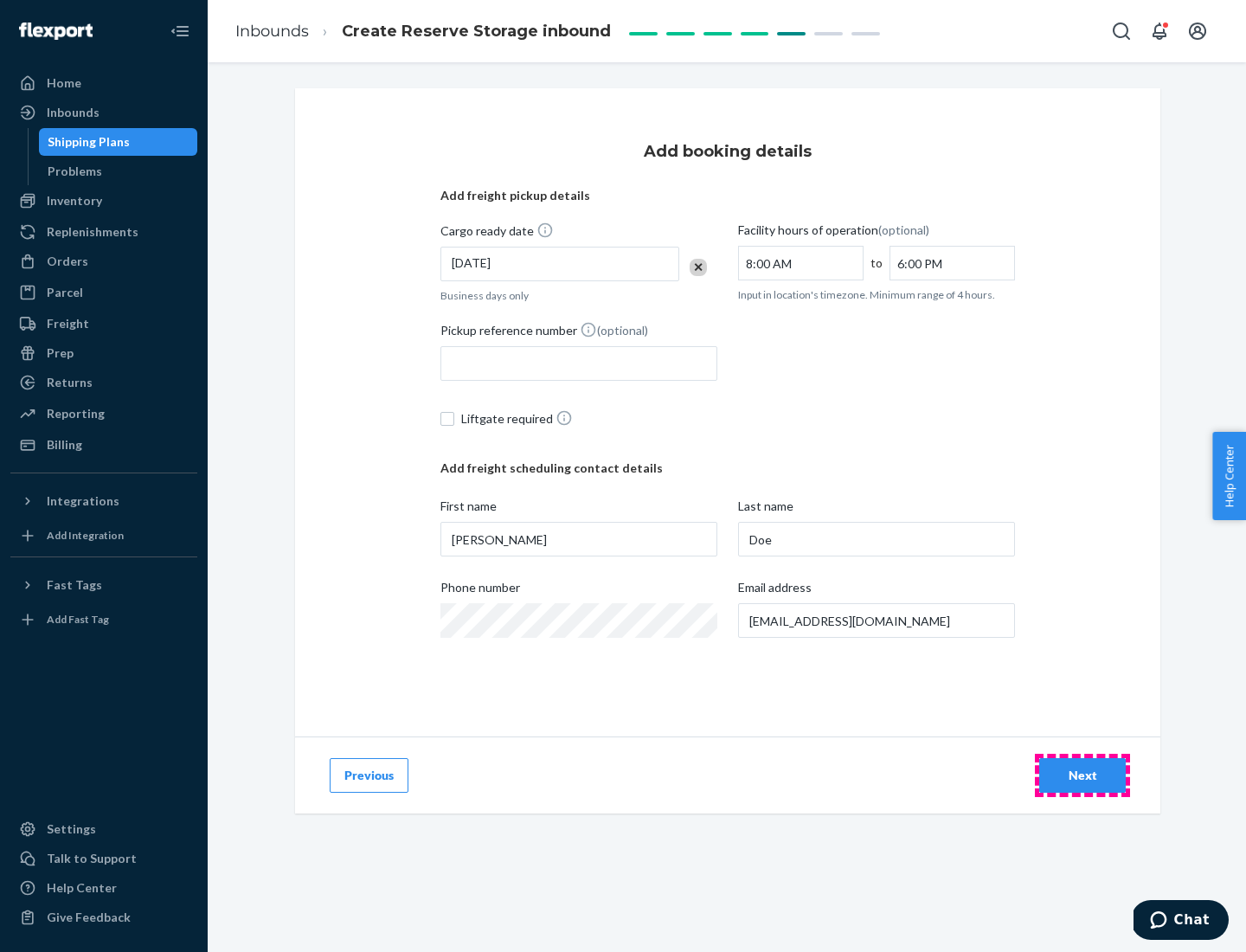
click at [1082, 775] on div "Next" at bounding box center [1082, 775] width 57 height 18
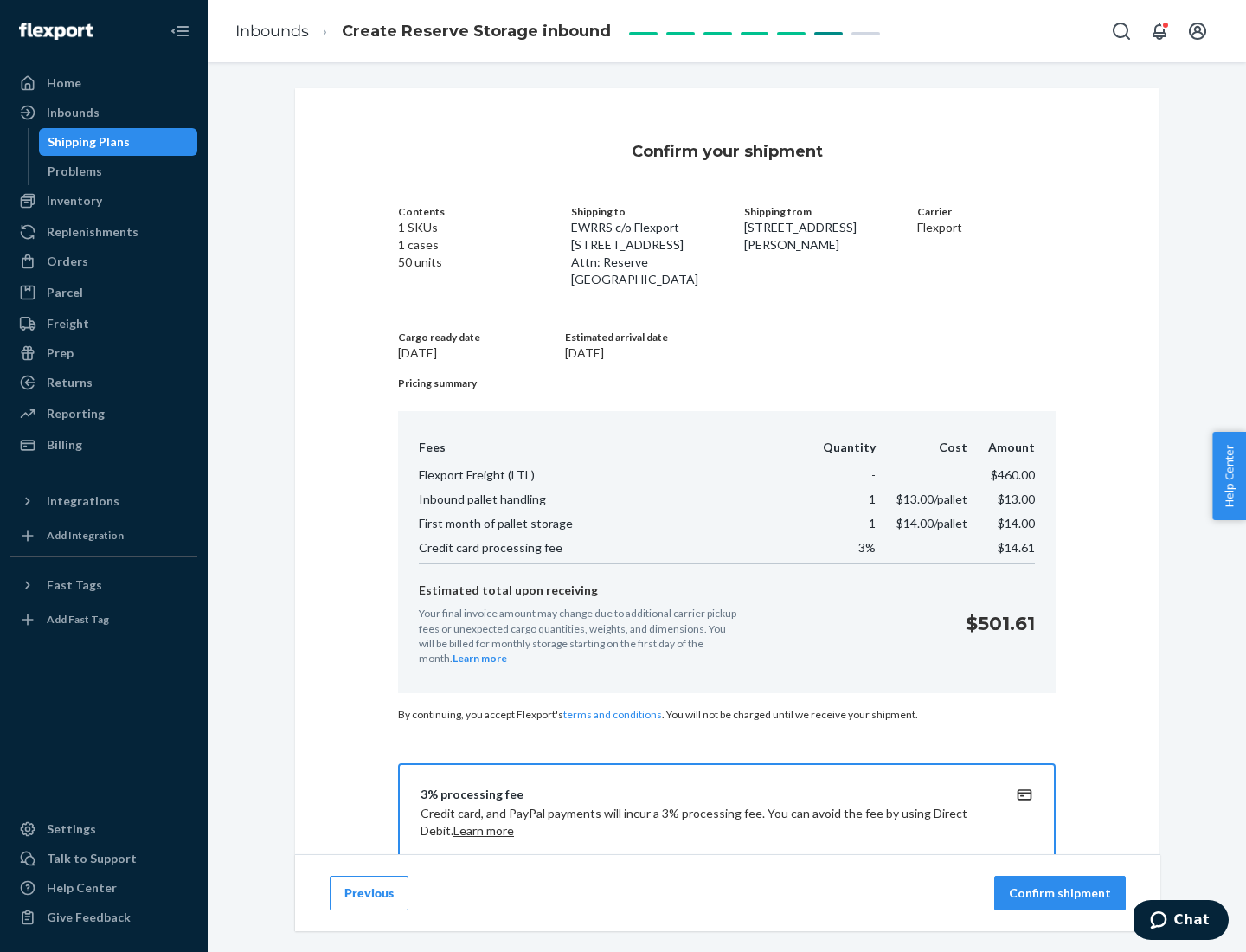
scroll to position [249, 0]
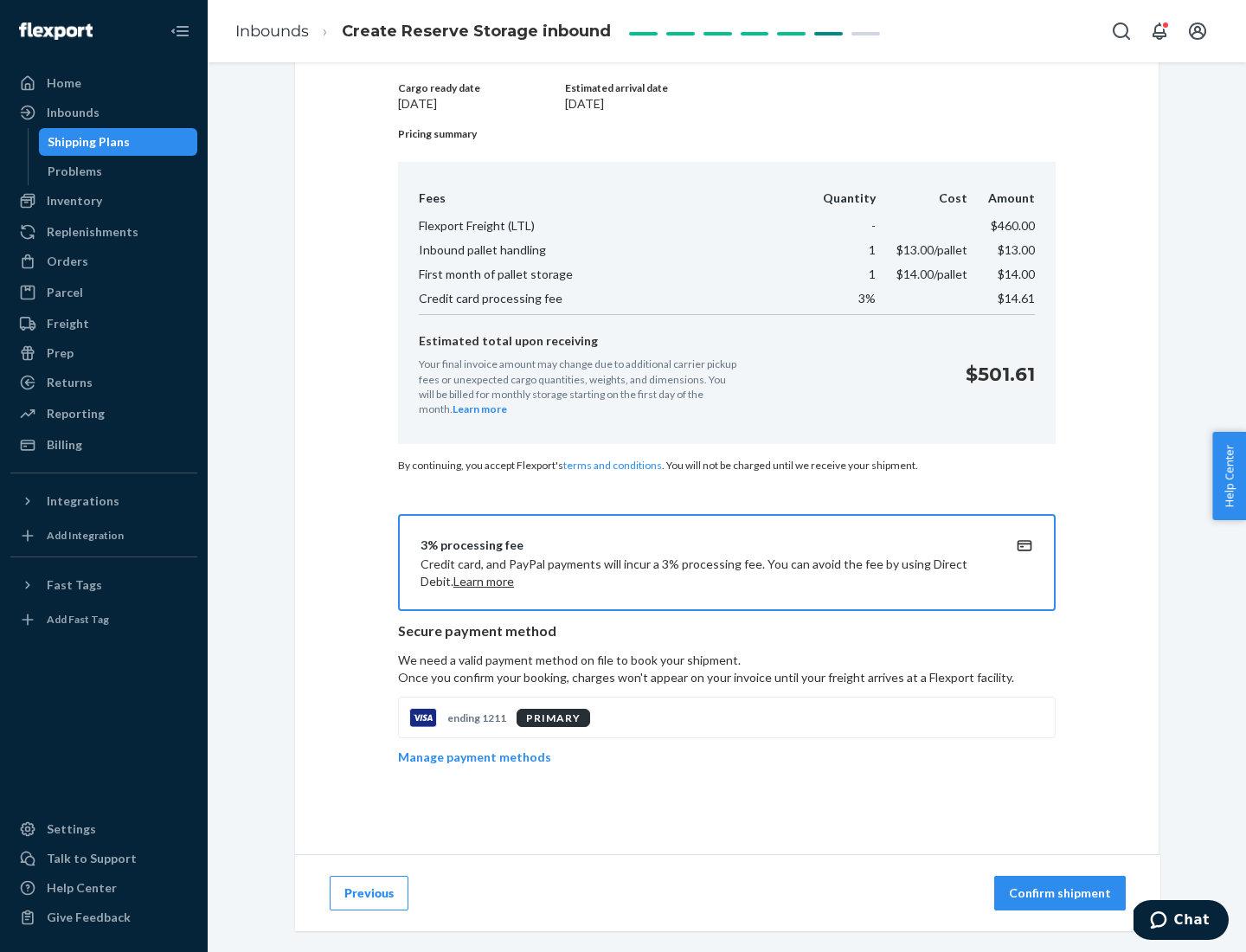
click at [1061, 893] on p "Confirm shipment" at bounding box center [1059, 893] width 102 height 18
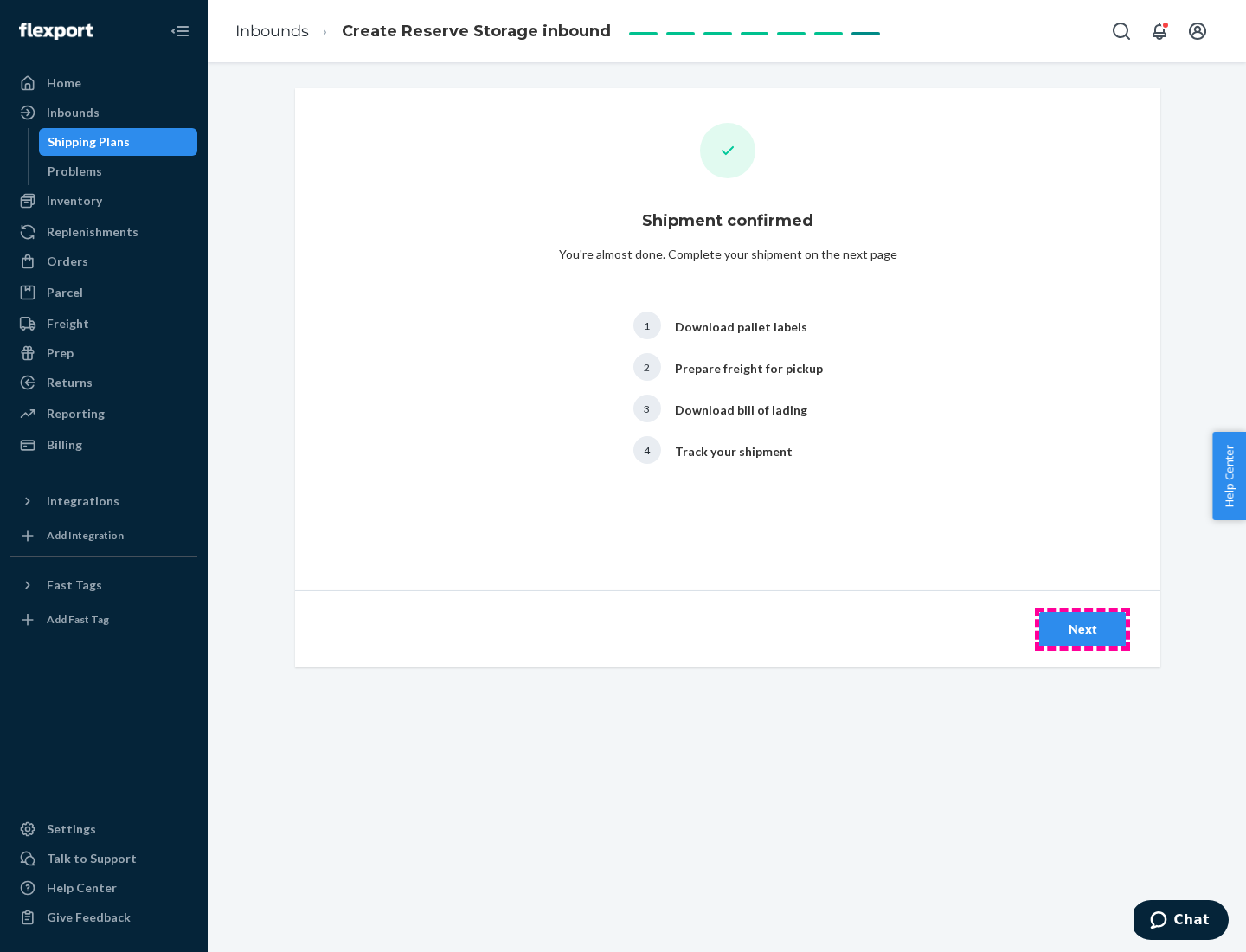
click at [1082, 629] on div "Next" at bounding box center [1082, 629] width 57 height 18
